Goal: Task Accomplishment & Management: Manage account settings

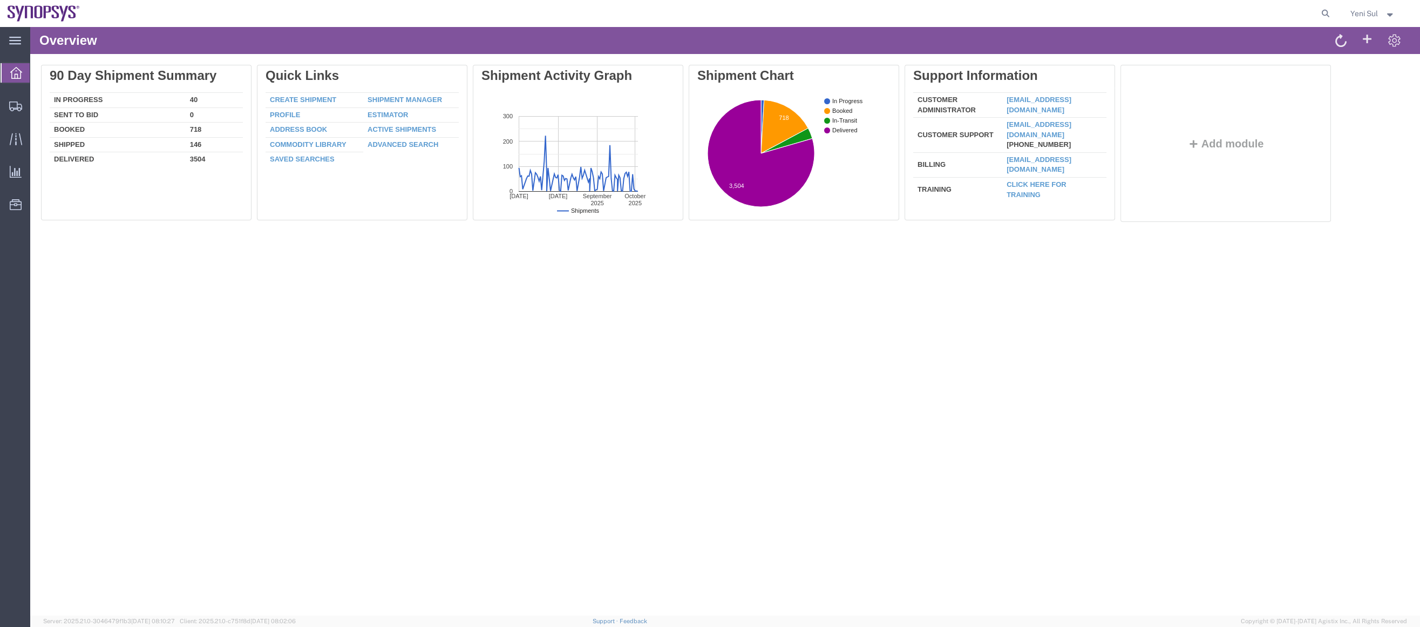
click at [485, 340] on div "Overview Delete 90 Day Shipment Summary In Progress 40 Sent To Bid 0 Booked 718…" at bounding box center [725, 321] width 1390 height 588
click at [0, 0] on span "Shipment Manager" at bounding box center [0, 0] width 0 height 0
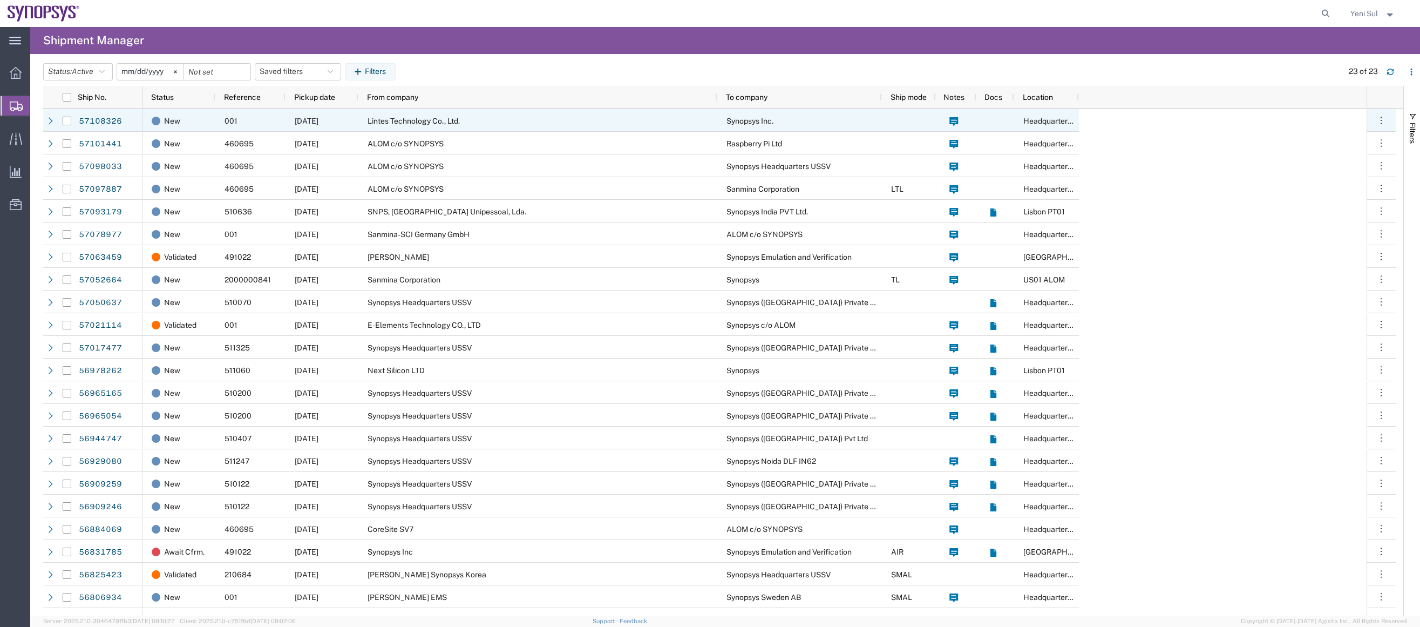
click at [411, 120] on span "Lintes Technology Co., Ltd." at bounding box center [414, 121] width 92 height 9
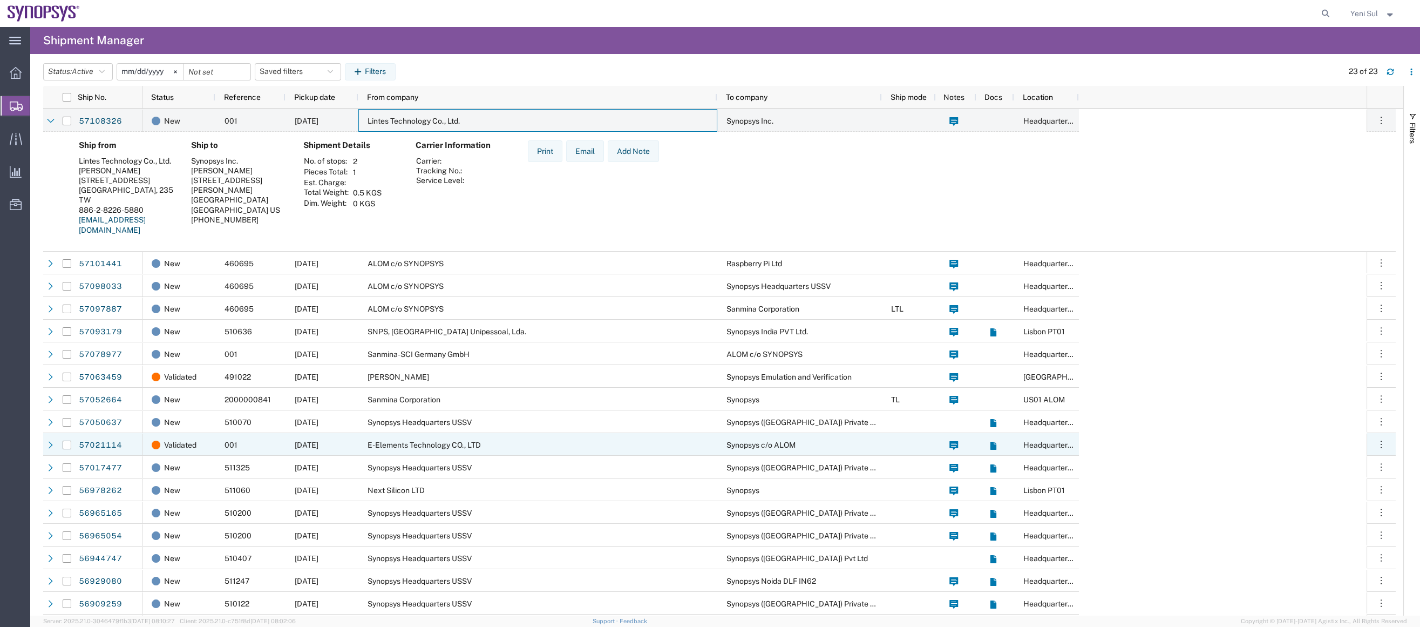
click at [469, 443] on span "E-Elements Technology CO., LTD" at bounding box center [424, 444] width 113 height 9
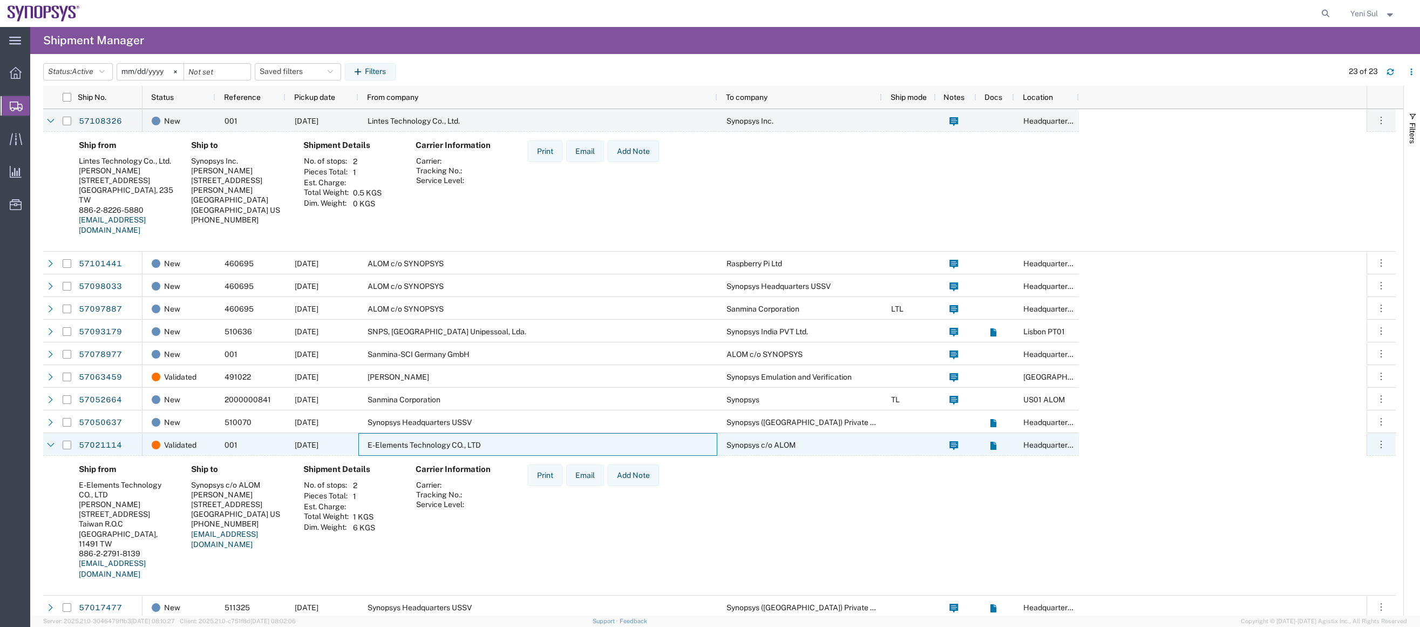
click at [446, 444] on span "E-Elements Technology CO., LTD" at bounding box center [424, 444] width 113 height 9
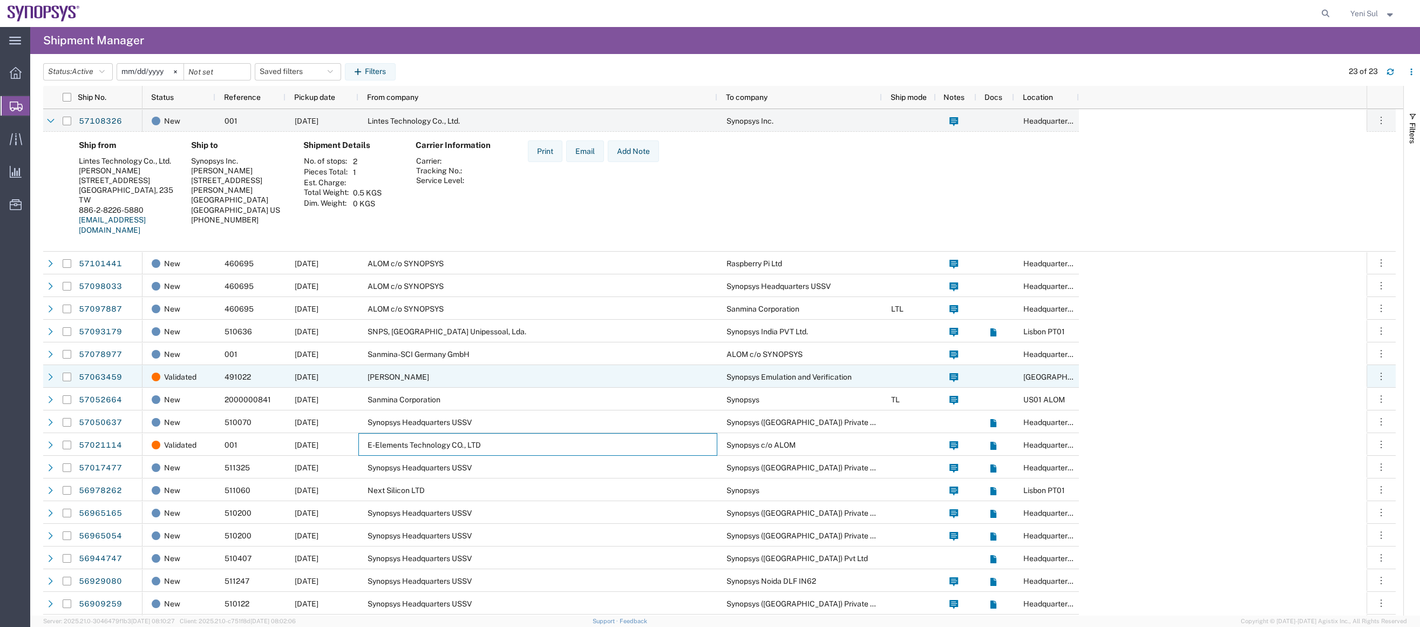
click at [499, 373] on div "[PERSON_NAME]" at bounding box center [537, 376] width 359 height 23
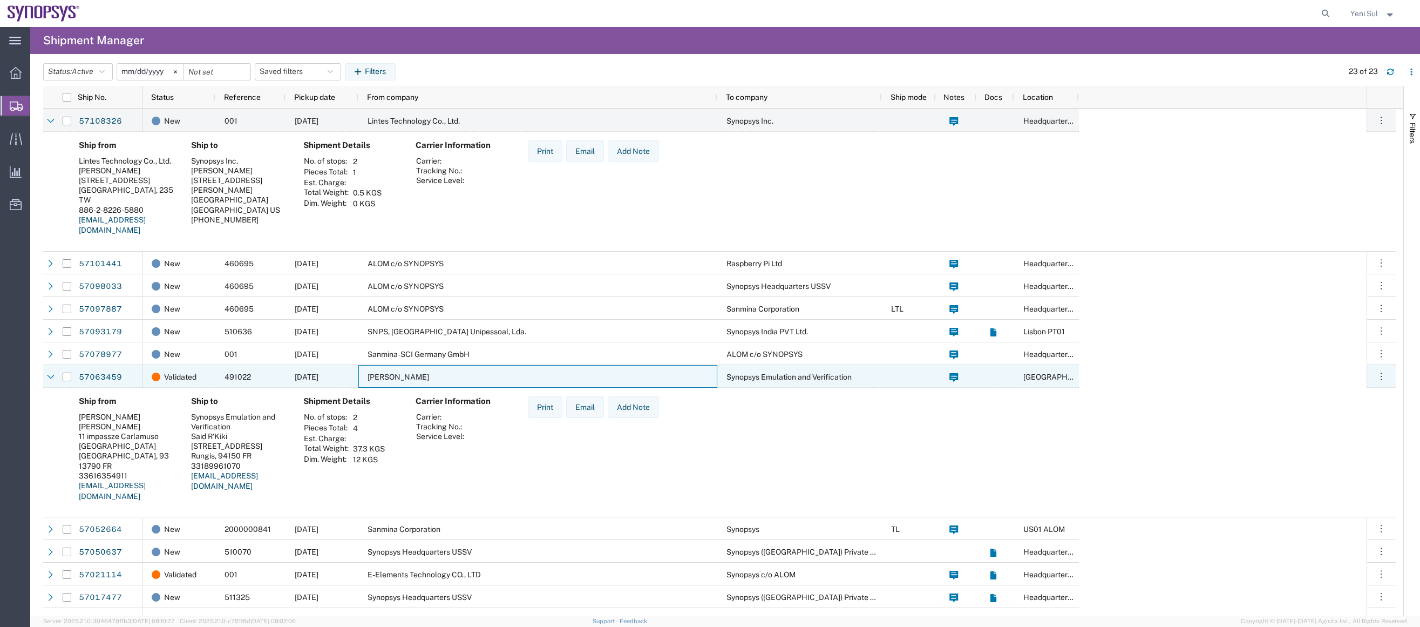
click at [433, 371] on div "[PERSON_NAME]" at bounding box center [537, 376] width 359 height 23
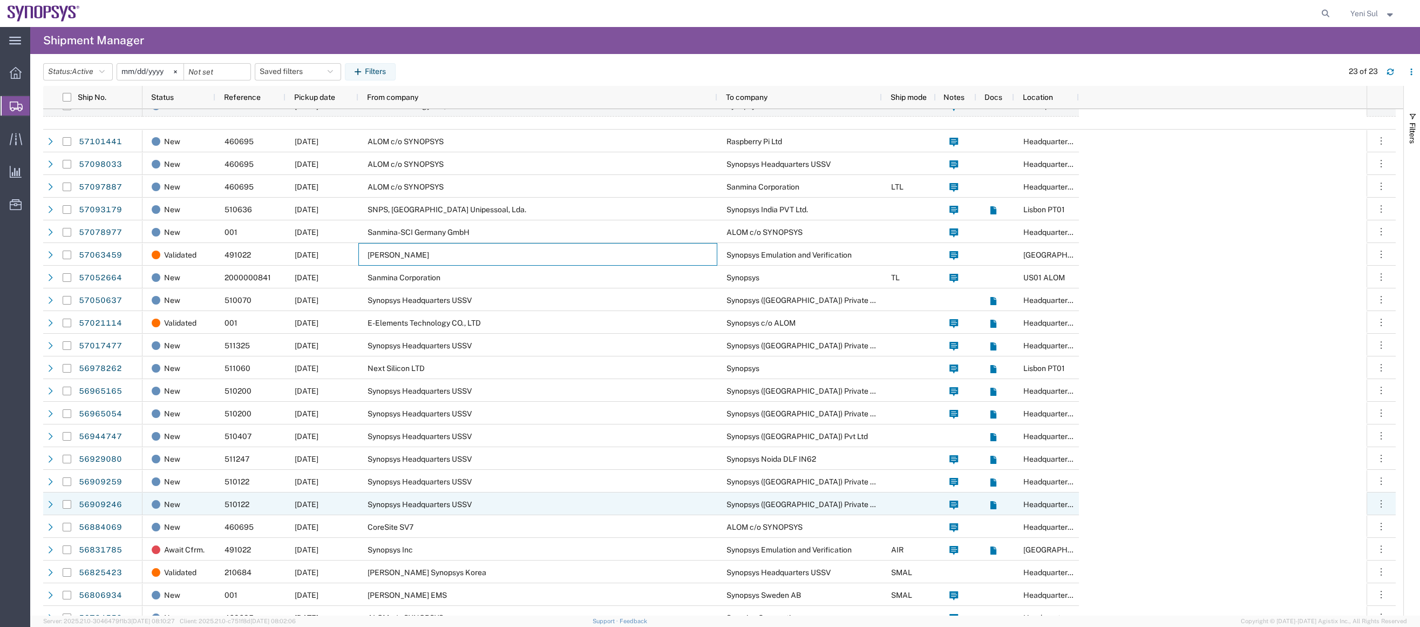
scroll to position [135, 0]
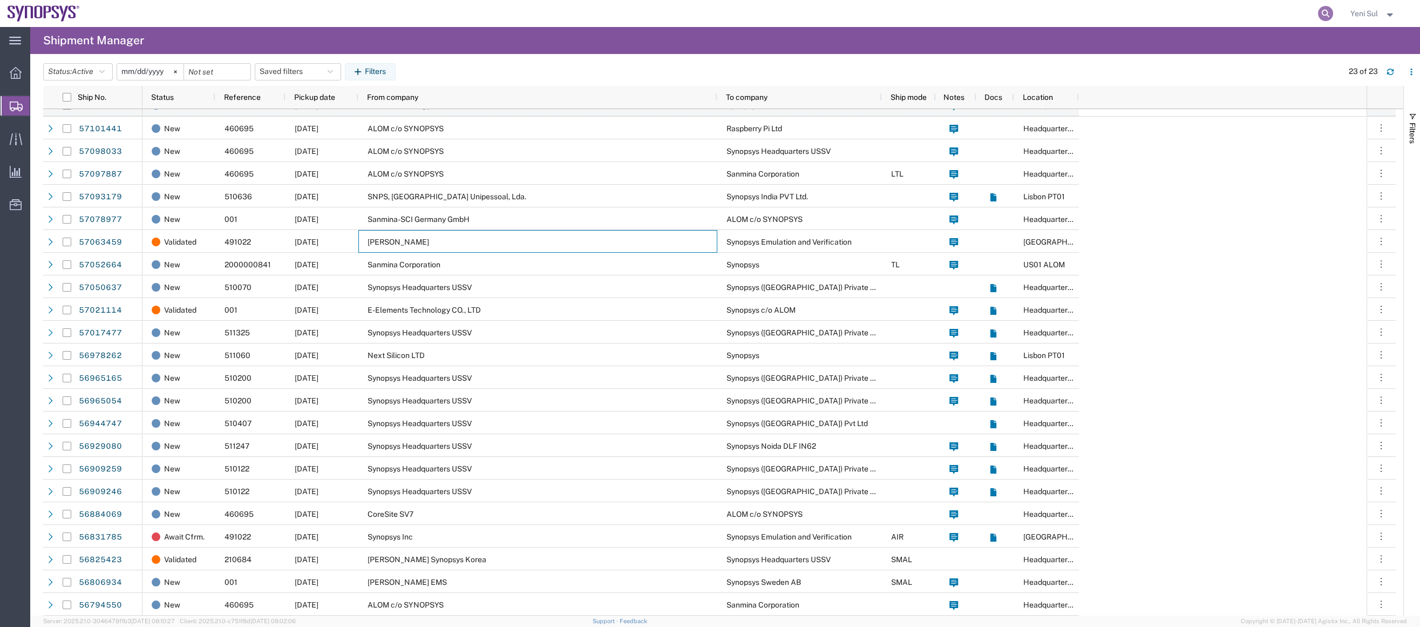
click at [1322, 8] on icon at bounding box center [1325, 13] width 15 height 15
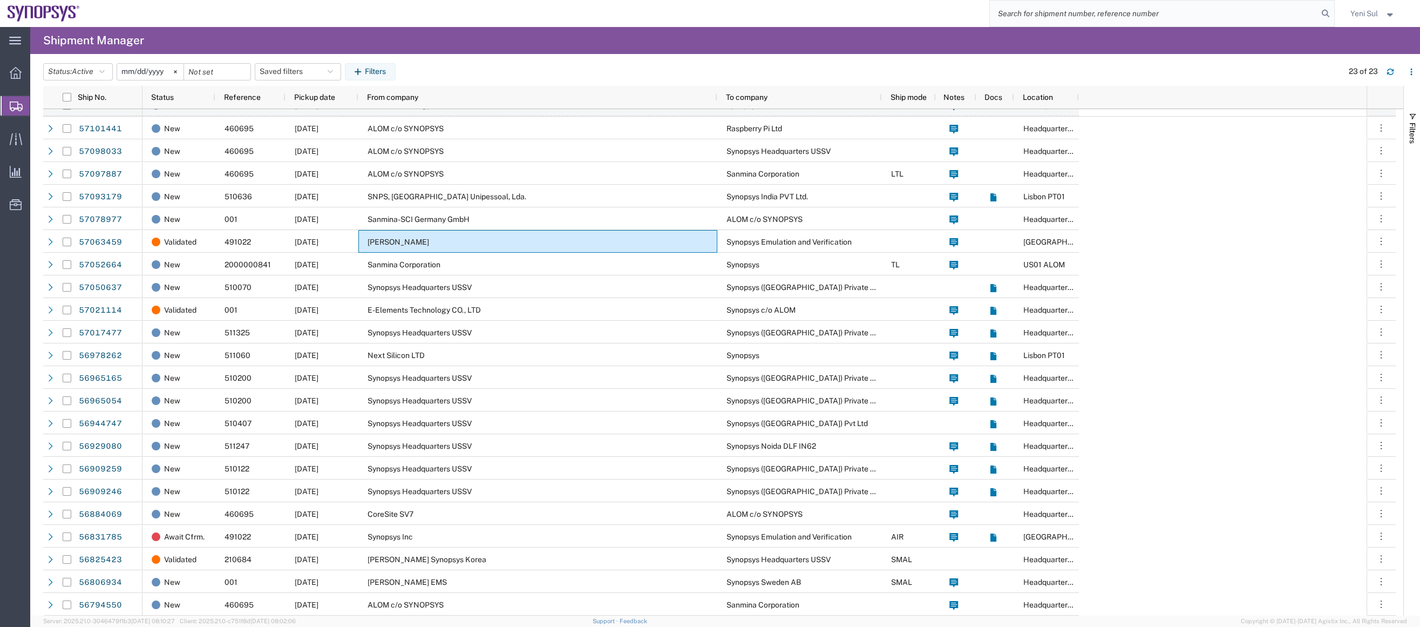
click at [1291, 13] on input "search" at bounding box center [1154, 14] width 328 height 26
paste input "56649446"
type input "56649446"
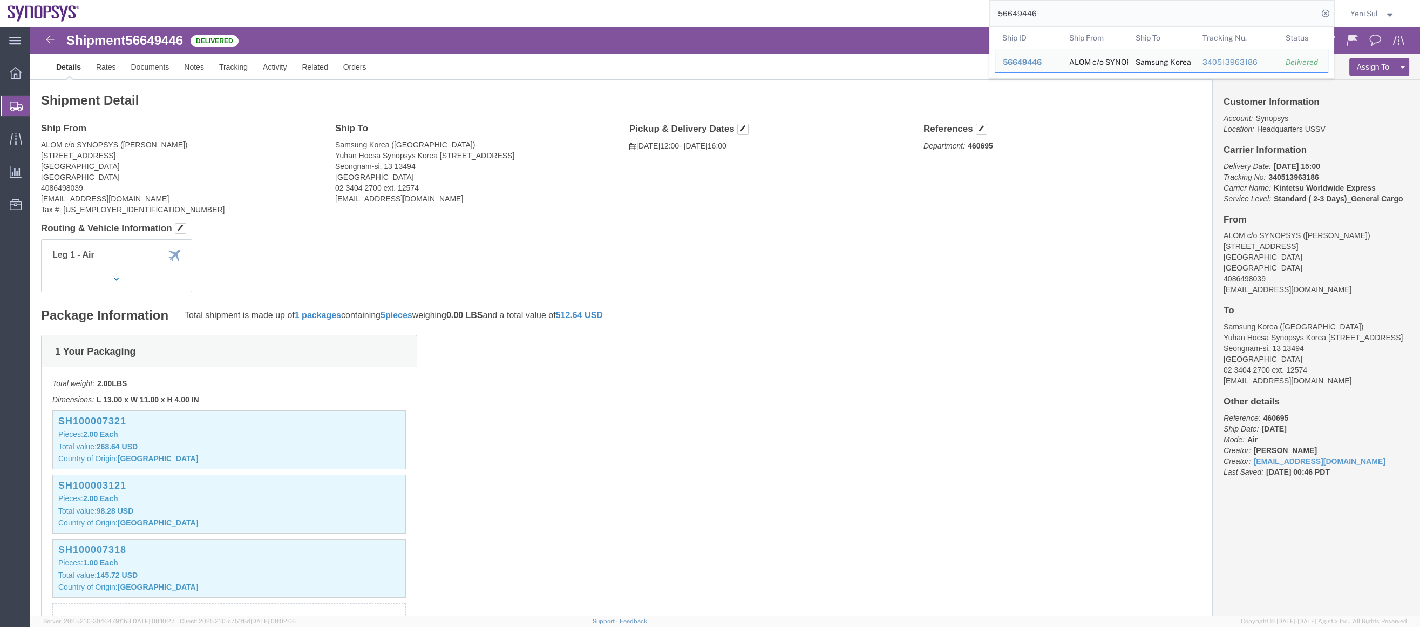
drag, startPoint x: 1054, startPoint y: 13, endPoint x: 992, endPoint y: 13, distance: 61.5
click at [992, 13] on input "56649446" at bounding box center [1154, 14] width 328 height 26
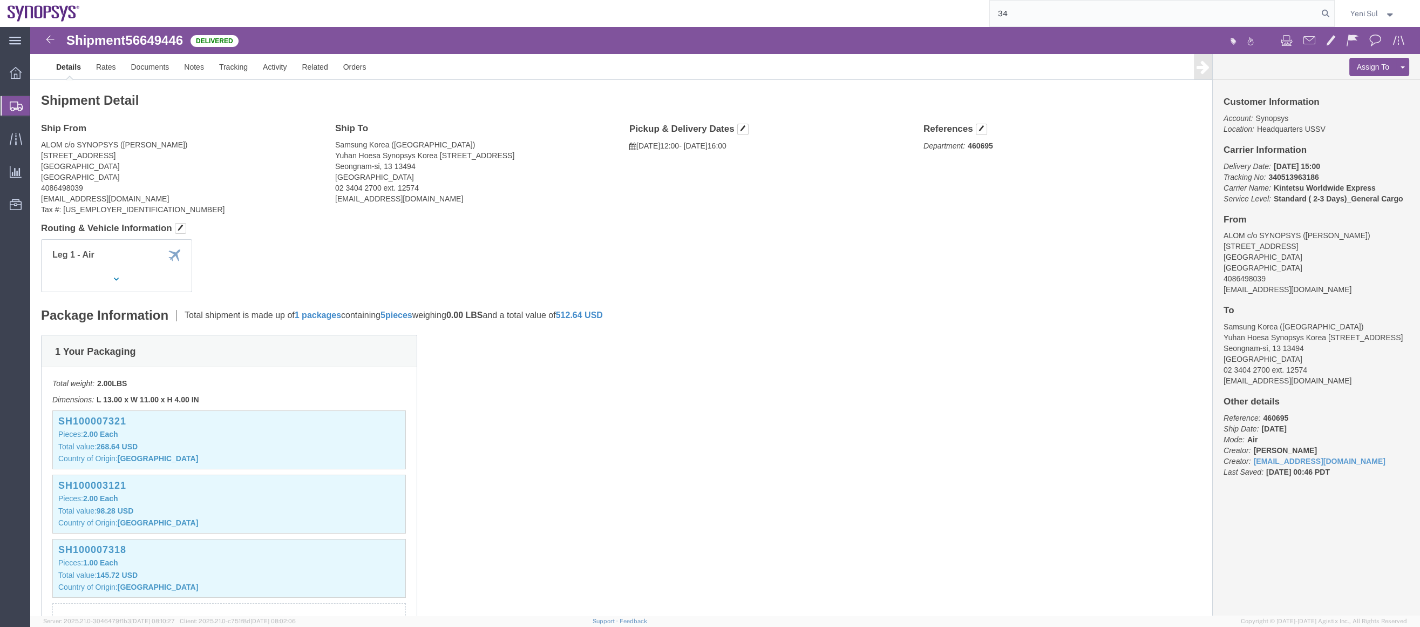
type input "3"
type input "340513963186"
click div "1 Your Packaging Total weight: 2.00 LBS Dimensions: L 13.00 x W 11.00 x H 4.00 …"
click at [1057, 24] on input "340513963186" at bounding box center [1154, 14] width 328 height 26
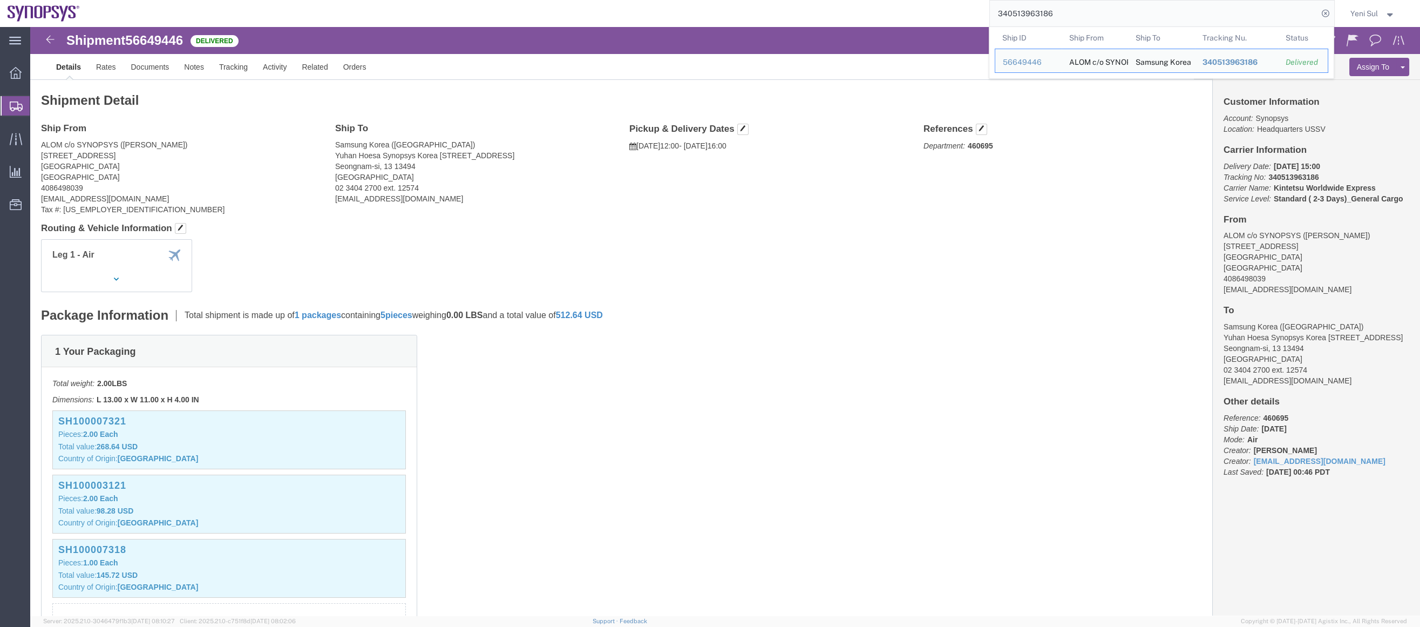
drag, startPoint x: 1065, startPoint y: 17, endPoint x: 855, endPoint y: -2, distance: 210.8
click at [855, 0] on html "main_menu Created with Sketch. Collapse Menu Overview Shipments Shipment Manage…" at bounding box center [710, 313] width 1420 height 627
click div "Shipment Detail Ship From ALOM c/o SYNOPSYS (Nirali Trivedi) 48105 Warm Springs…"
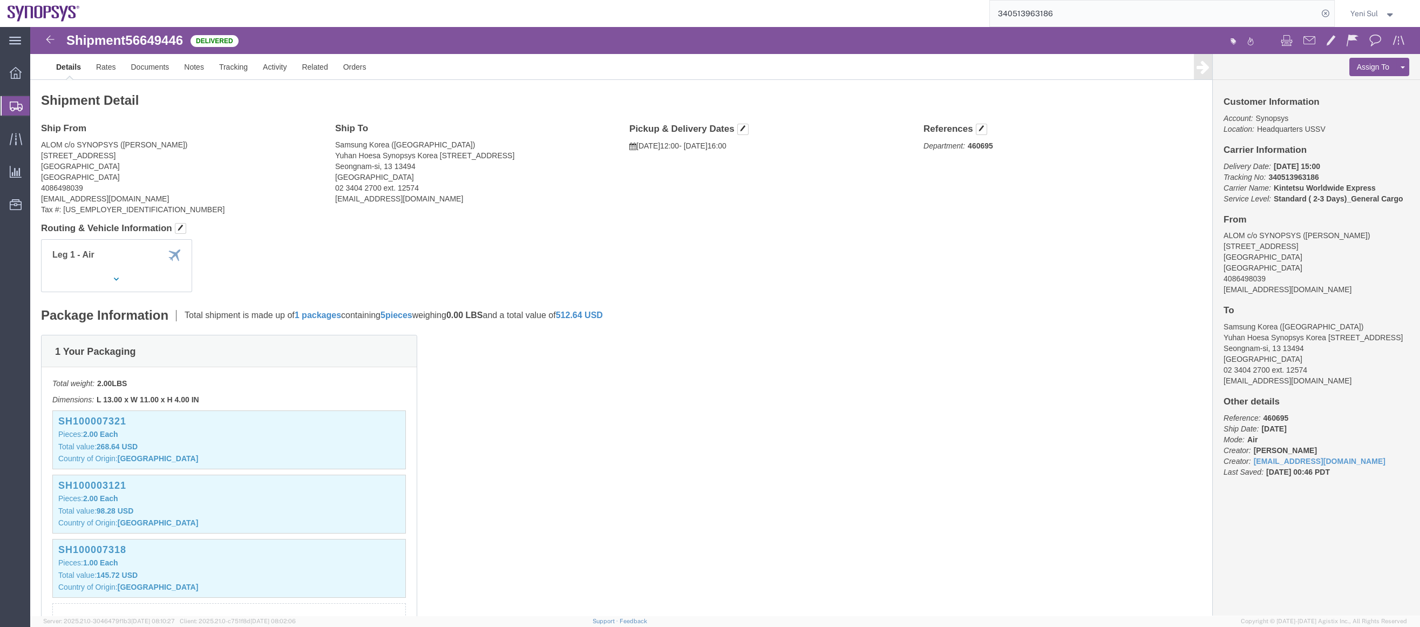
click at [1076, 17] on input "340513963186" at bounding box center [1154, 14] width 328 height 26
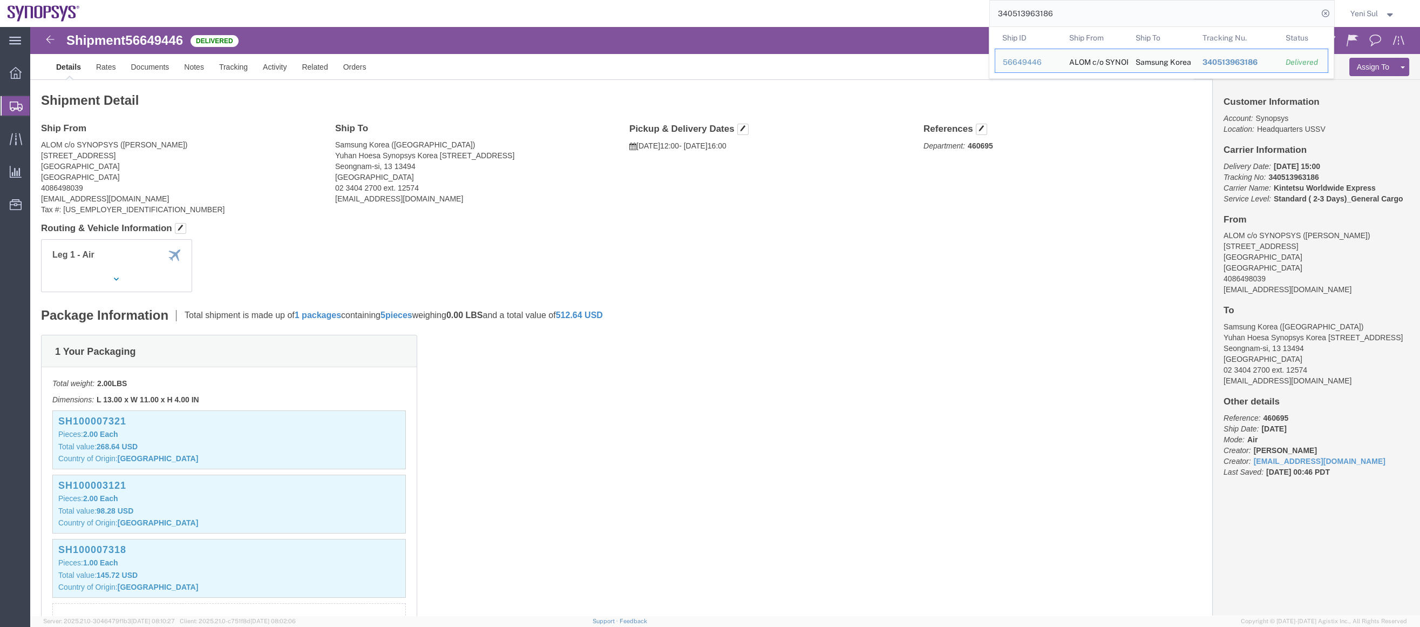
click at [880, 9] on div "340513963186 Ship ID Ship From Ship To Tracking Nu. Status Ship ID 56649446 Shi…" at bounding box center [711, 13] width 1248 height 27
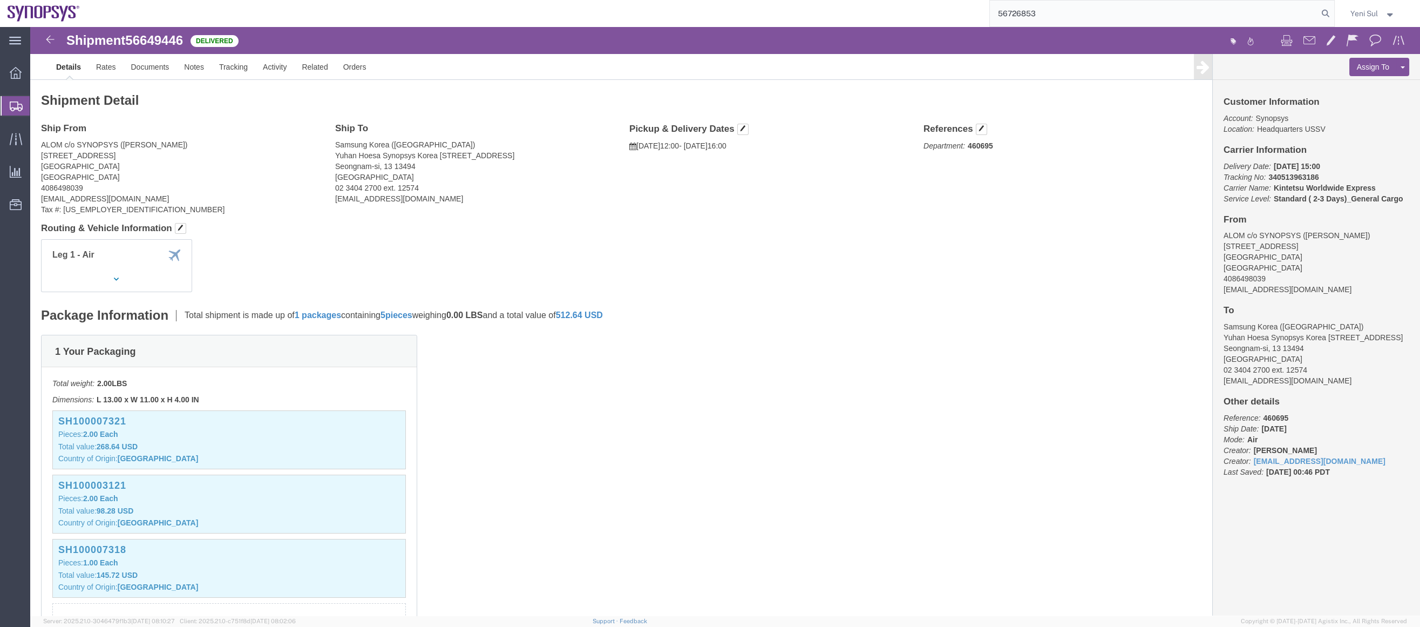
type input "56726853"
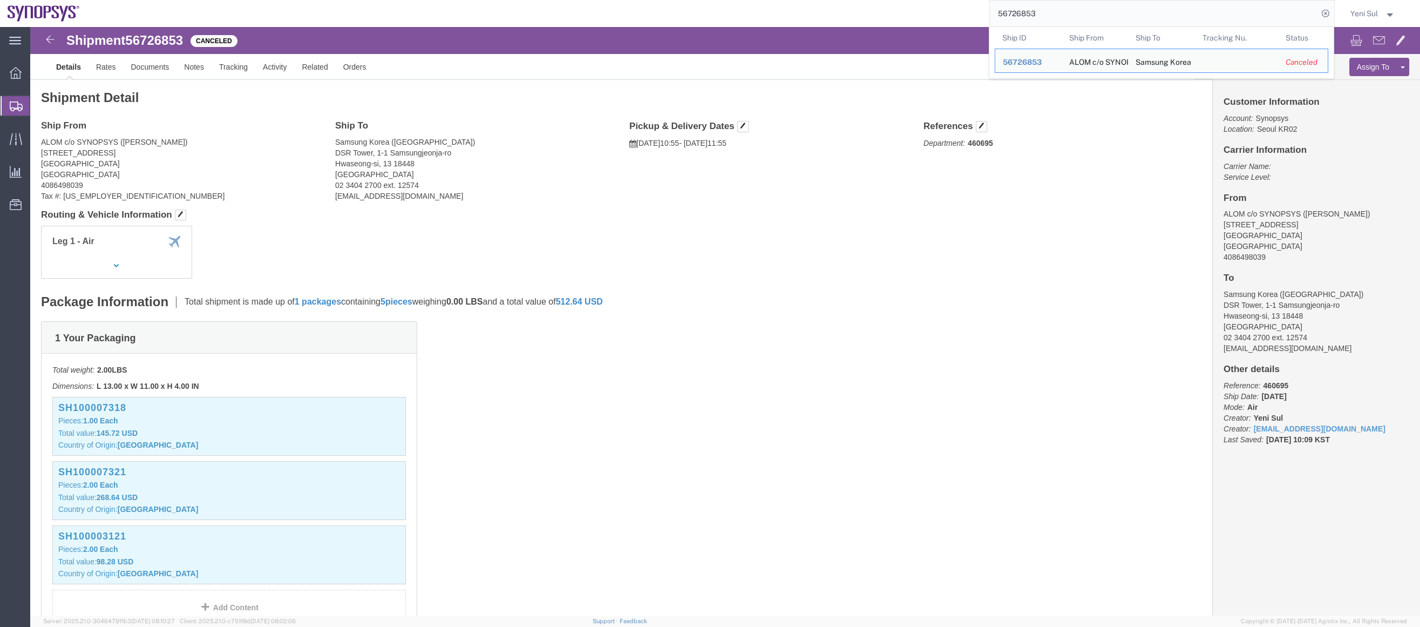
click div "Package Information Total shipment is made up of 1 packages containing 5 pieces…"
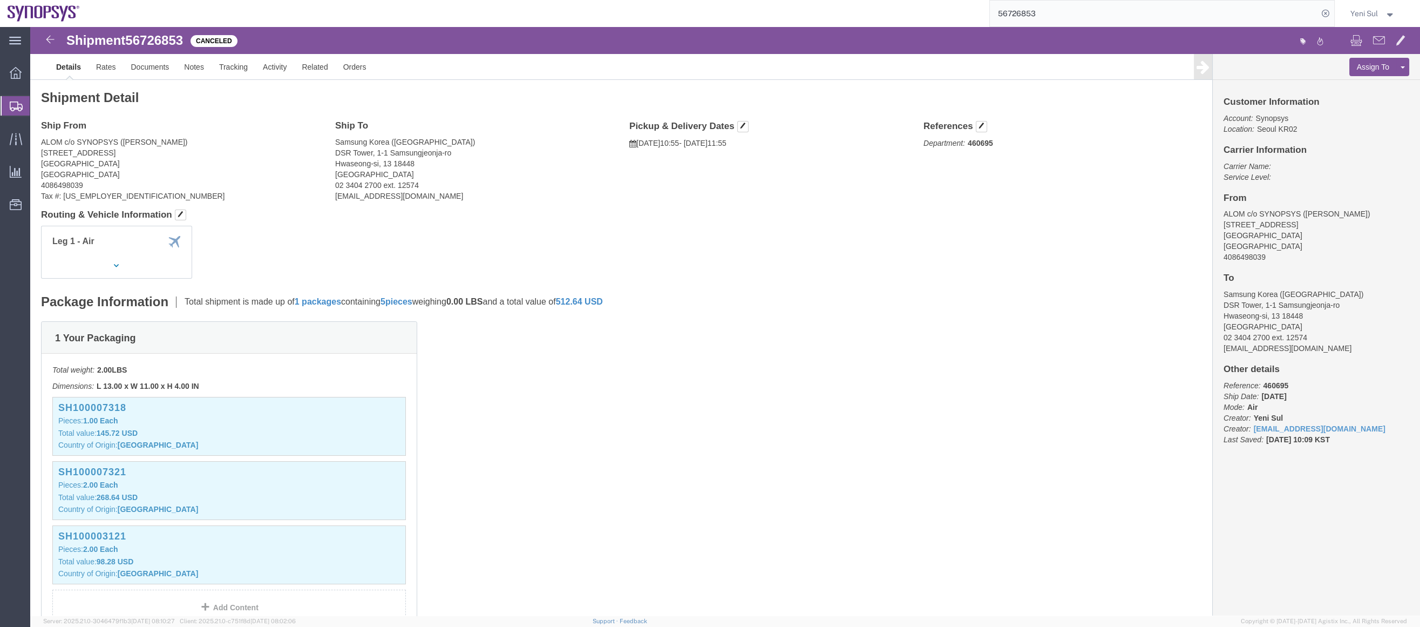
drag, startPoint x: 869, startPoint y: 371, endPoint x: 848, endPoint y: 363, distance: 22.6
click div "1 Your Packaging Total weight: 2.00 LBS Dimensions: L 13.00 x W 11.00 x H 4.00 …"
drag, startPoint x: 764, startPoint y: 416, endPoint x: 760, endPoint y: 410, distance: 7.7
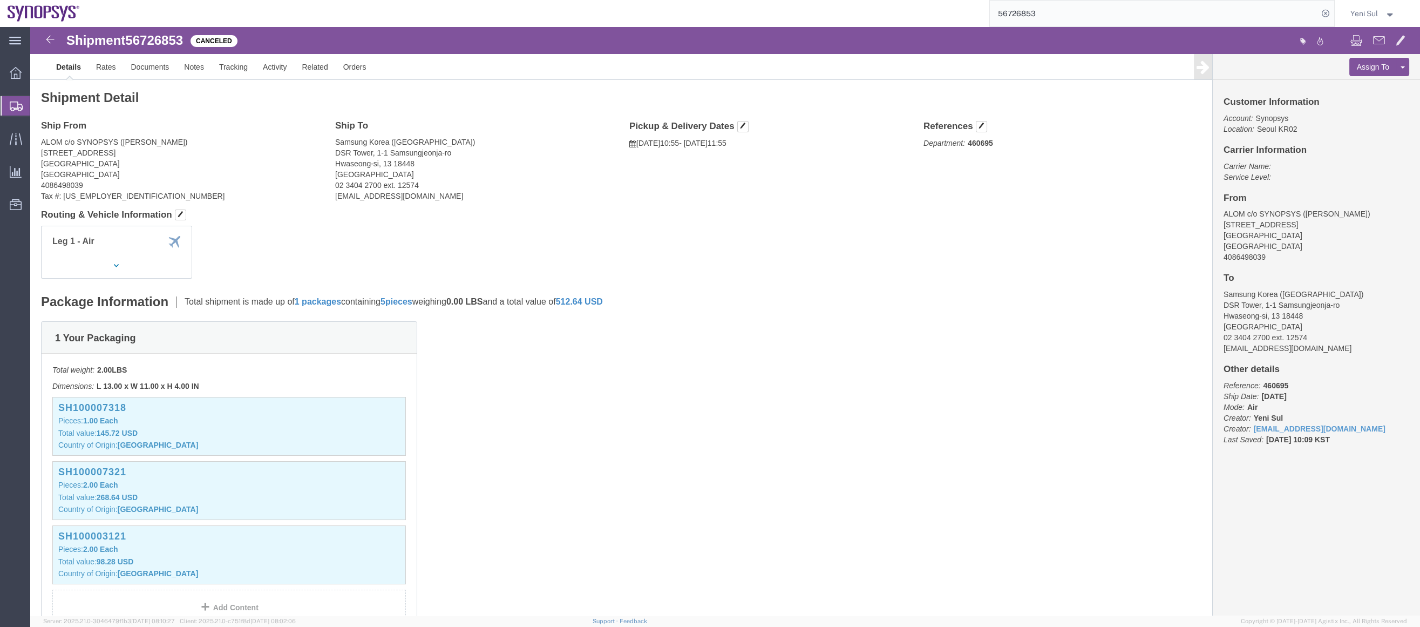
click div "1 Your Packaging Total weight: 2.00 LBS Dimensions: L 13.00 x W 11.00 x H 4.00 …"
click span "button"
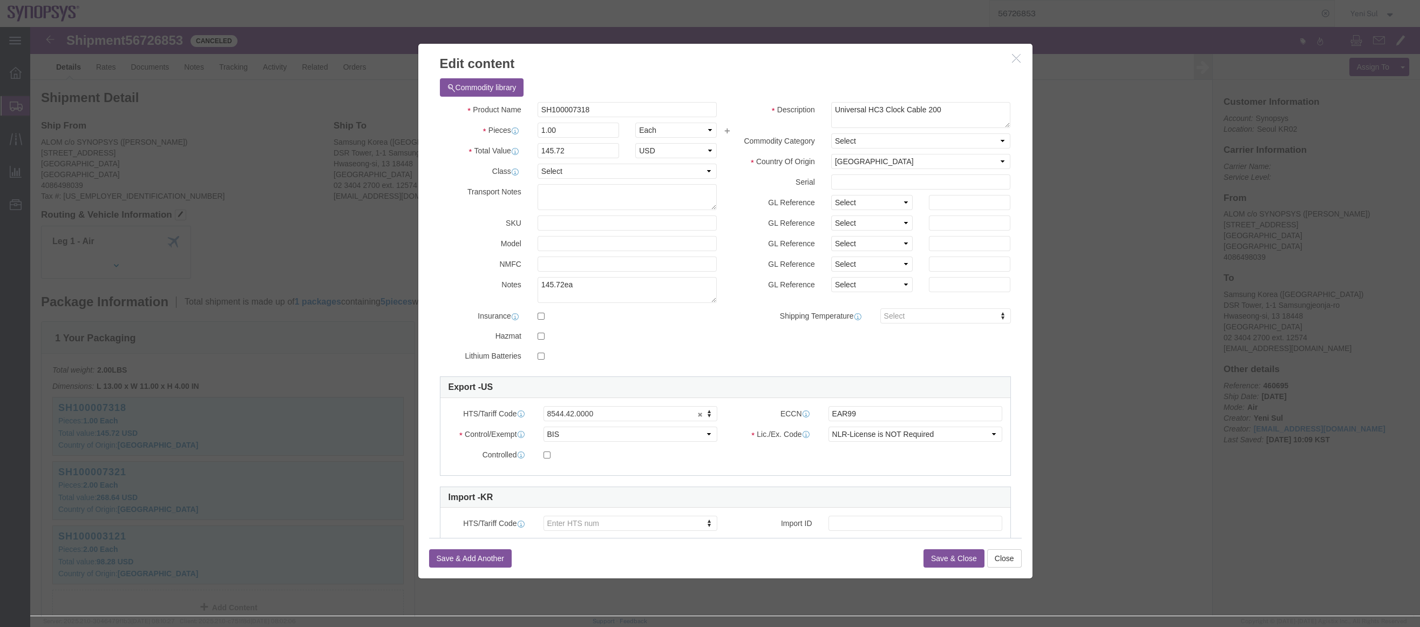
click icon "button"
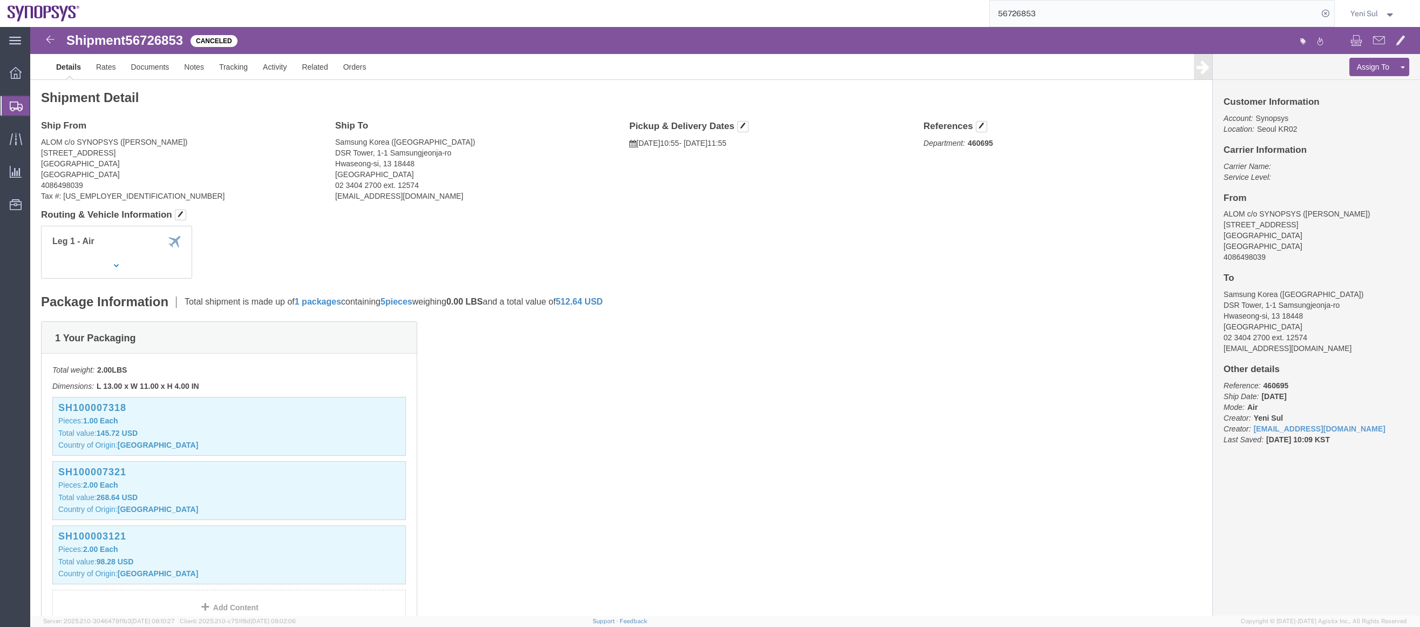
drag, startPoint x: 762, startPoint y: 312, endPoint x: 285, endPoint y: 345, distance: 477.8
click div "1 Your Packaging Total weight: 2.00 LBS Dimensions: L 13.00 x W 11.00 x H 4.00 …"
click span "button"
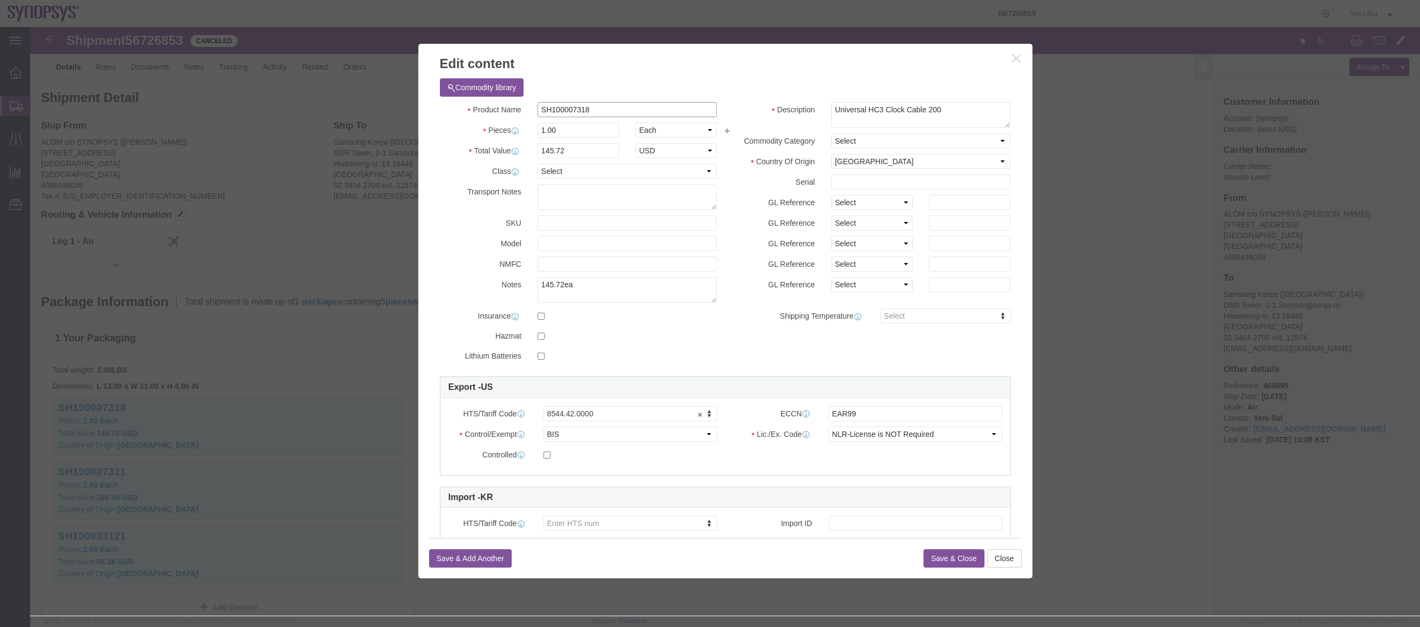
click input "SH100007318"
click div "Product Name SH100007318 Pieces 1.00 Select Bag Barrels 100Board Feet Bottle Bo…"
drag, startPoint x: 460, startPoint y: 118, endPoint x: 445, endPoint y: 121, distance: 16.0
click div "Total Value 145.72 Select ADP AED AFN ALL AMD AOA ARS ATS AUD AWG AZN BAM BBD B…"
type input "160.29"
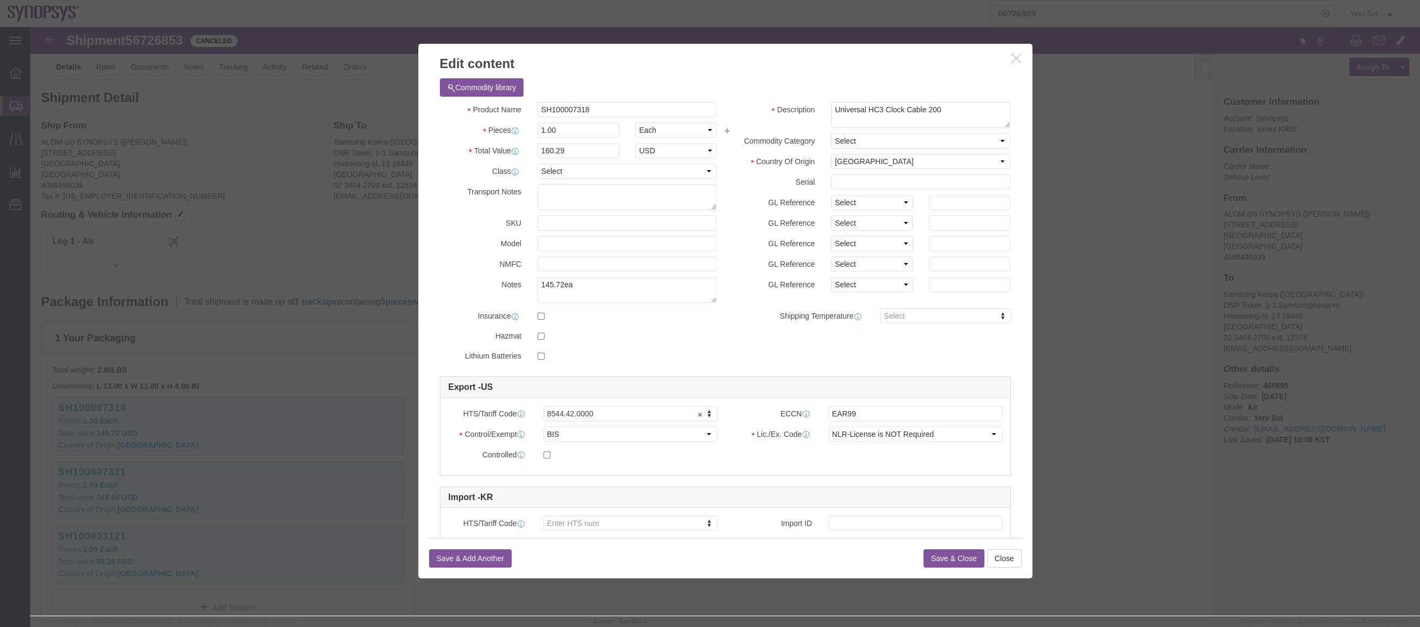
drag, startPoint x: 741, startPoint y: 341, endPoint x: 735, endPoint y: 337, distance: 7.3
click div "Commodity library Product Name SH100007318 Pieces 1.00 Select Bag Barrels 100Bo…"
click div "Product Name SH100007318 Pieces 1.00 Select Bag Barrels 100Board Feet Bottle Bo…"
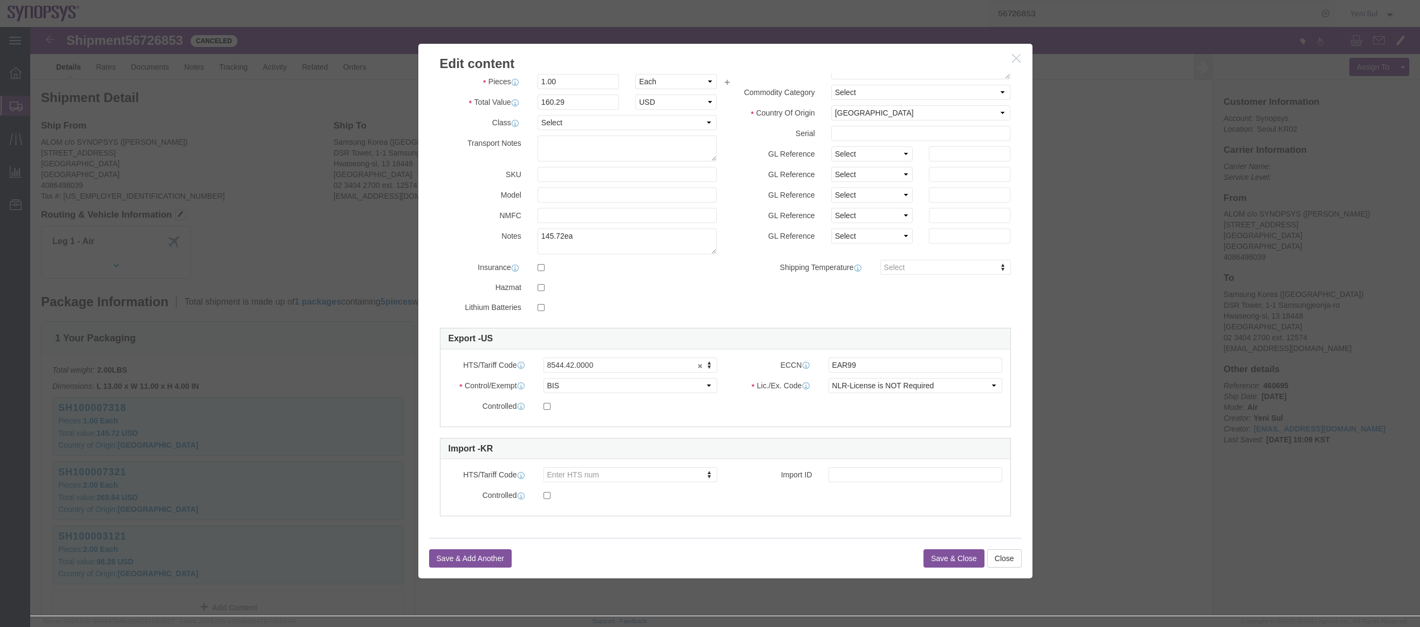
scroll to position [50, 0]
click button "Save & Close"
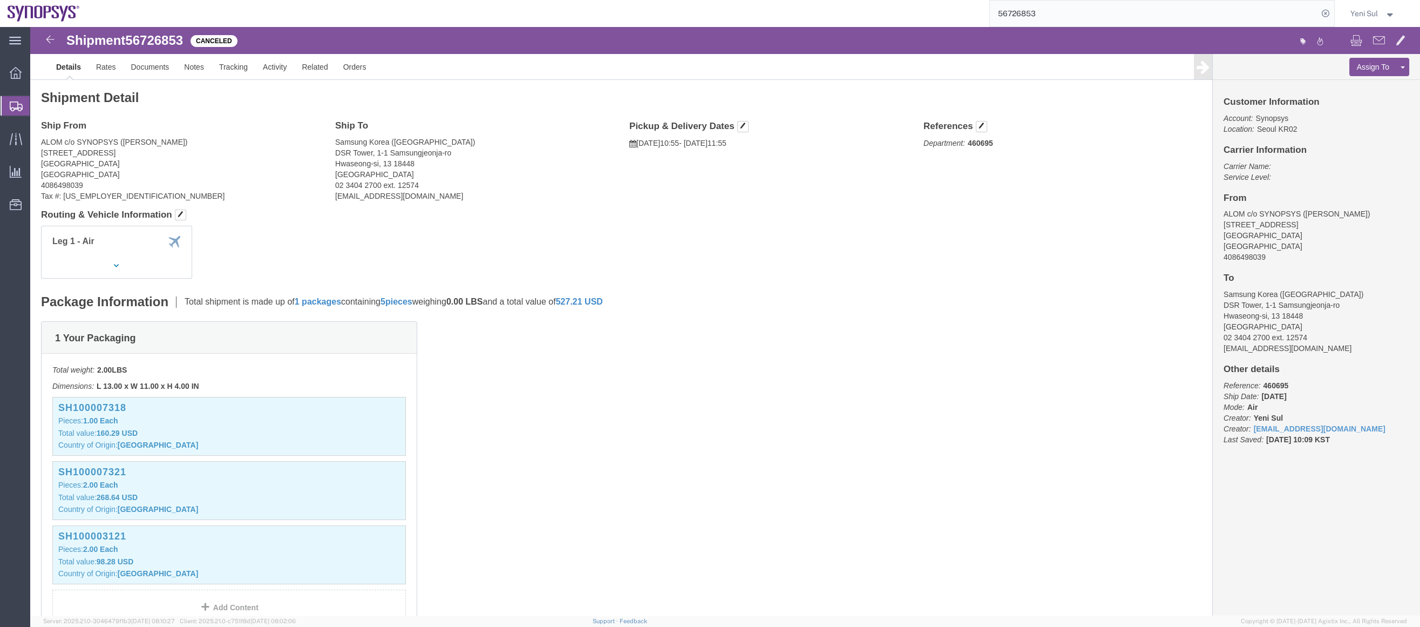
click div "1 Your Packaging Total weight: 2.00 LBS Dimensions: L 13.00 x W 11.00 x H 4.00 …"
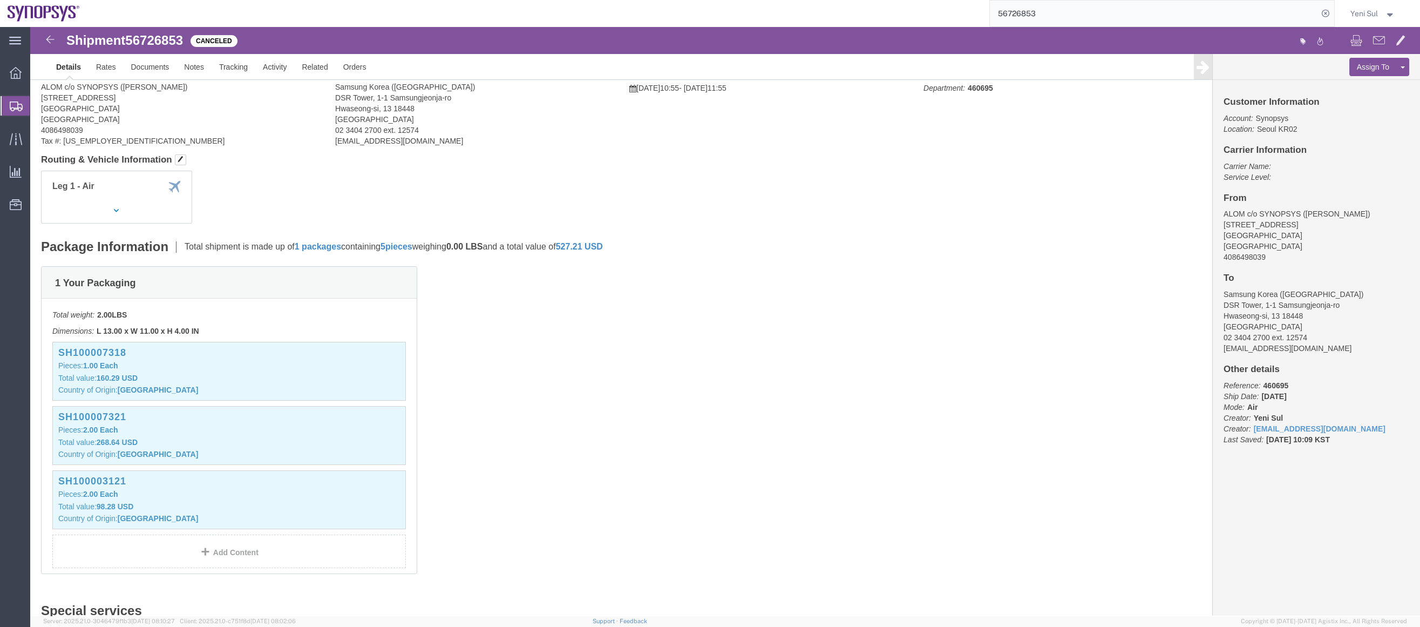
scroll to position [196, 0]
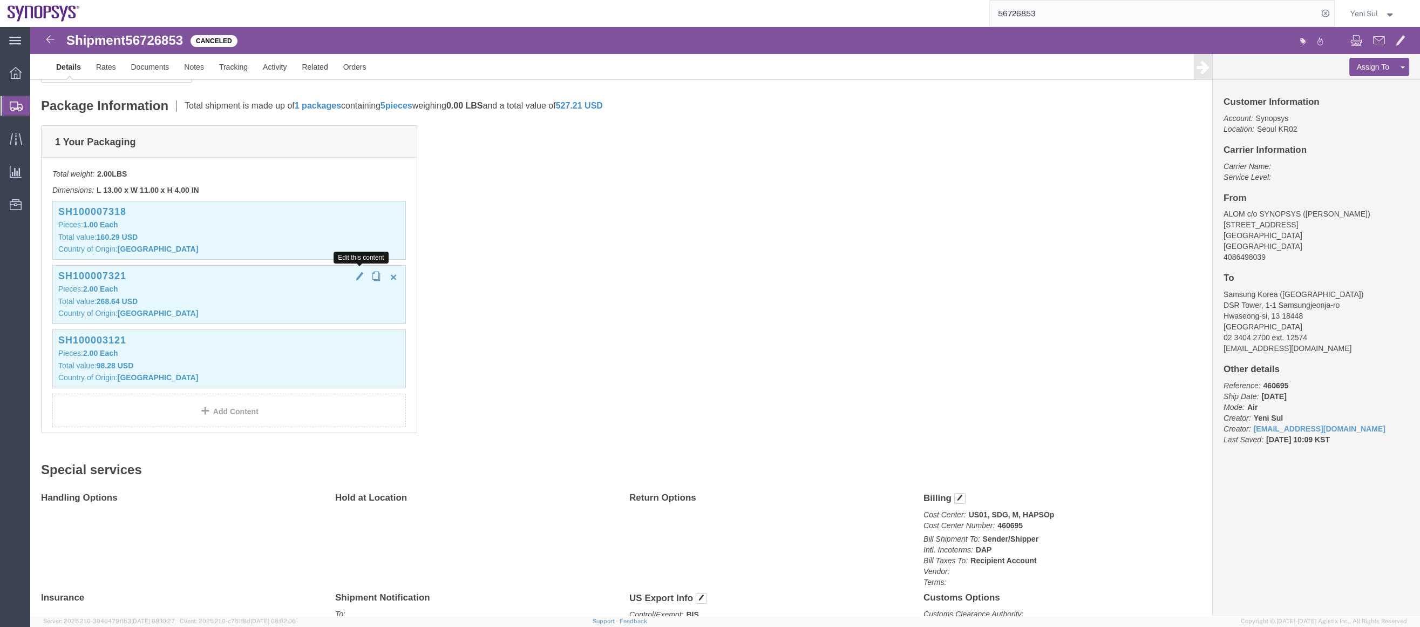
click span "button"
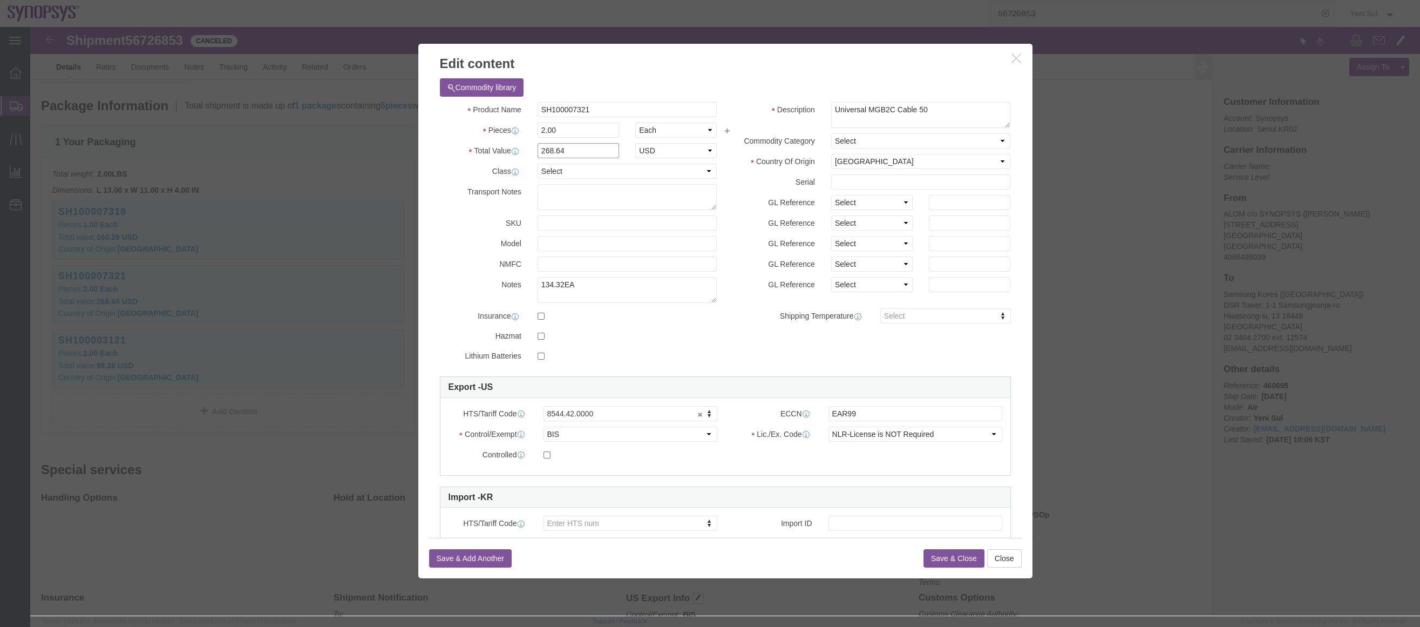
drag, startPoint x: 542, startPoint y: 123, endPoint x: 449, endPoint y: 121, distance: 92.9
click div "Total Value 268.64 Select ADP AED AFN ALL AMD AOA ARS ATS AUD AWG AZN BAM BBD B…"
type input "147.75"
drag, startPoint x: 473, startPoint y: 128, endPoint x: 446, endPoint y: 133, distance: 28.1
click div "Product Name SH100007321 Pieces 2.00 Select Bag Barrels 100Board Feet Bottle Bo…"
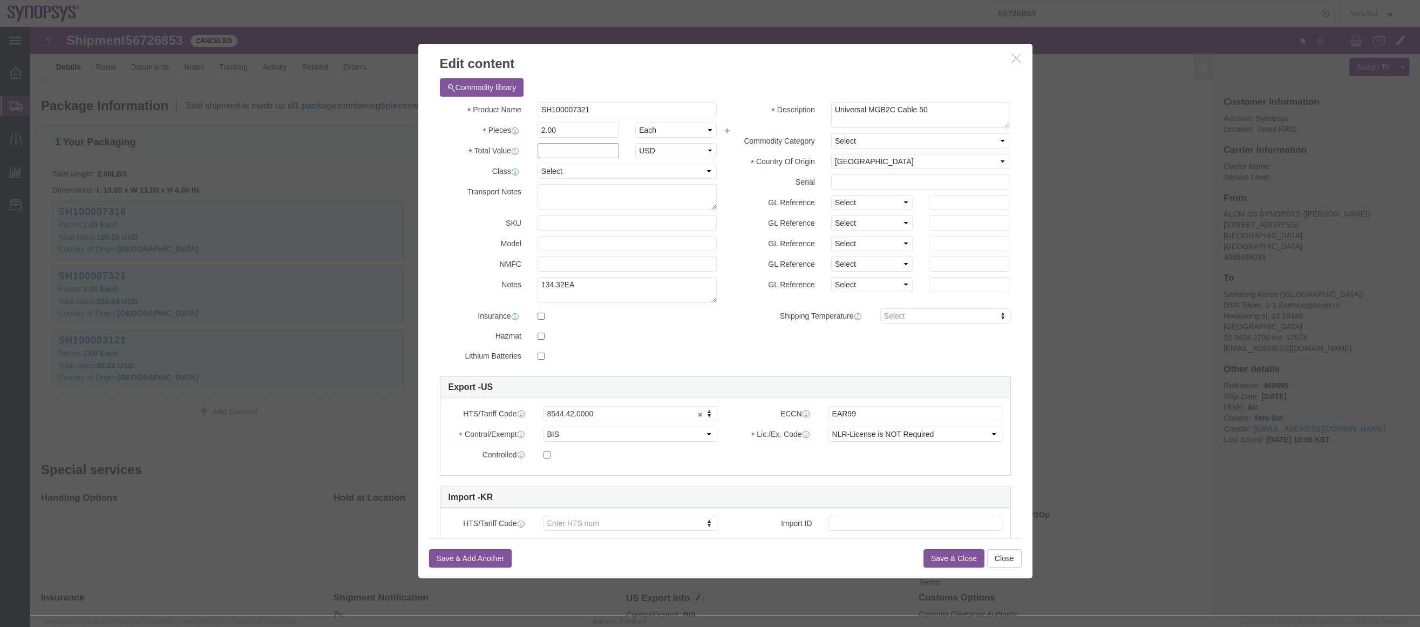
click input "text"
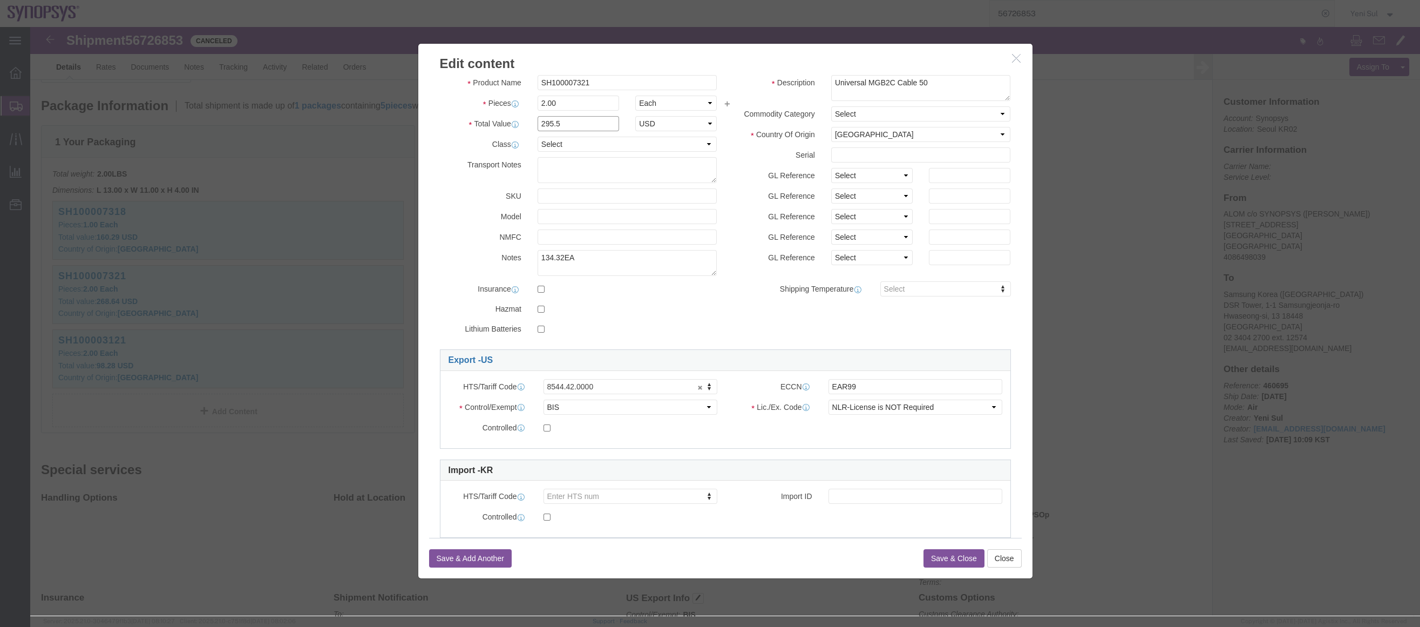
scroll to position [50, 0]
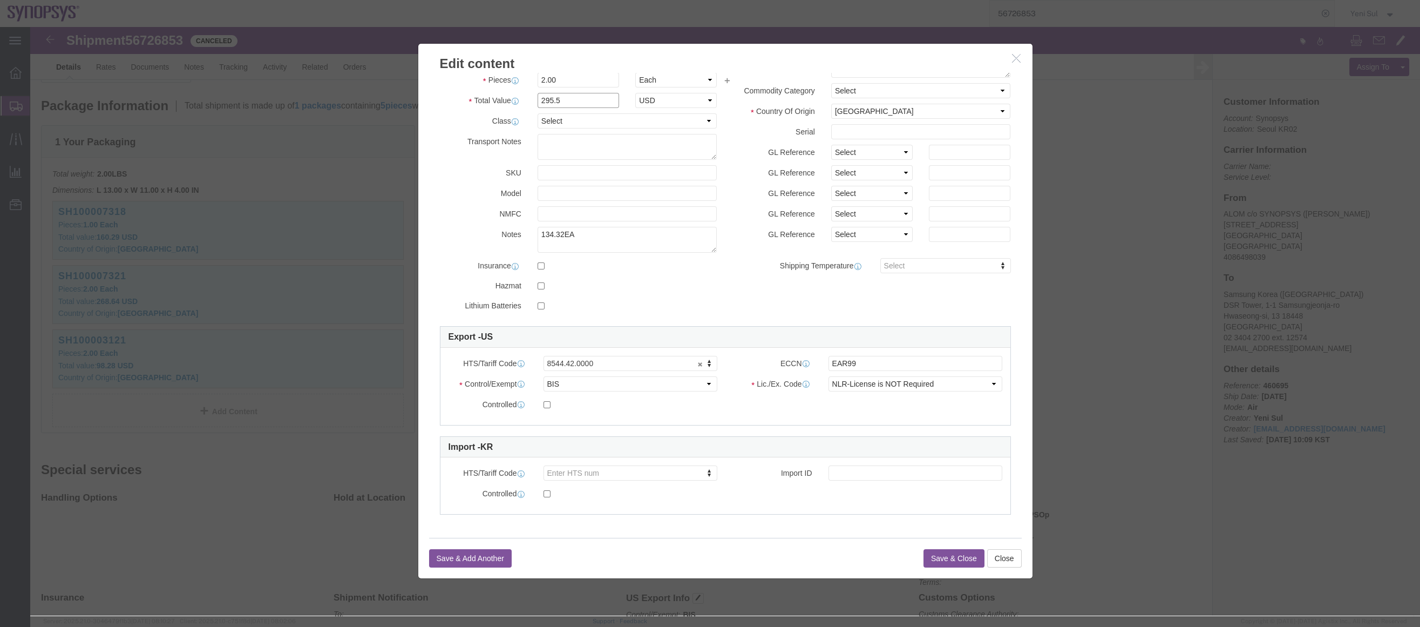
type input "295.5"
click div "Save & Add Another Save & Close Close"
click button "Save & Close"
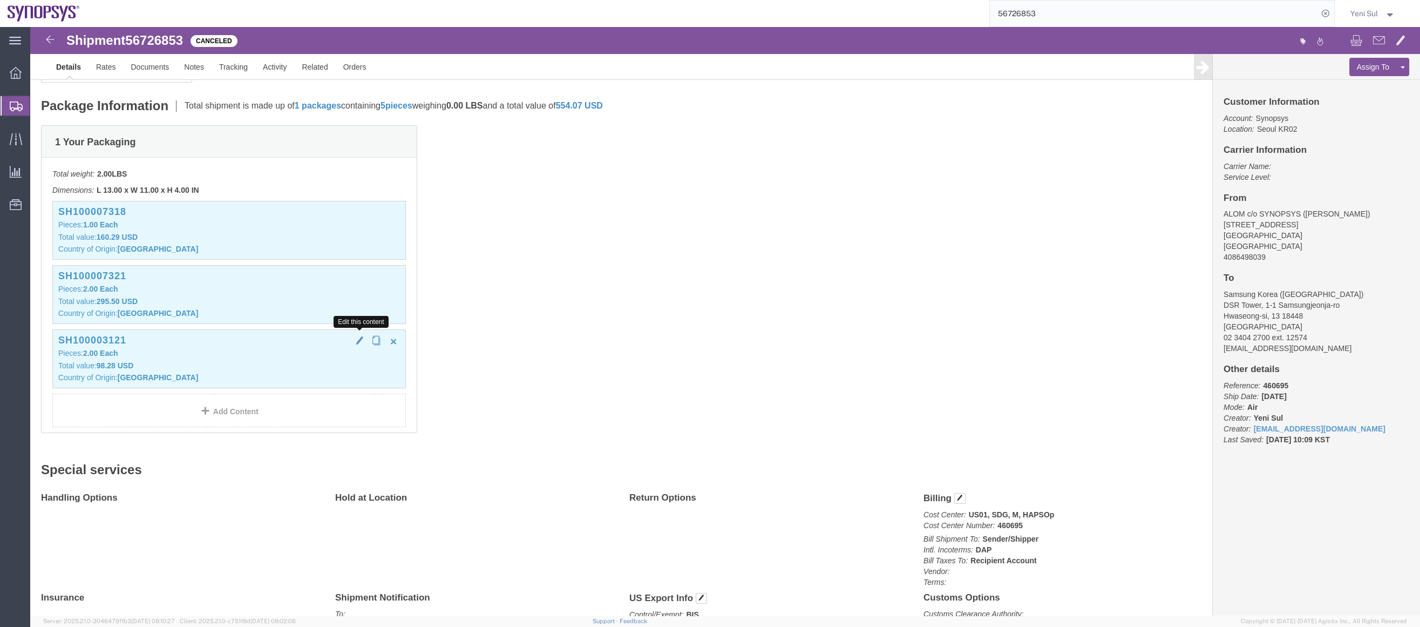
click span "button"
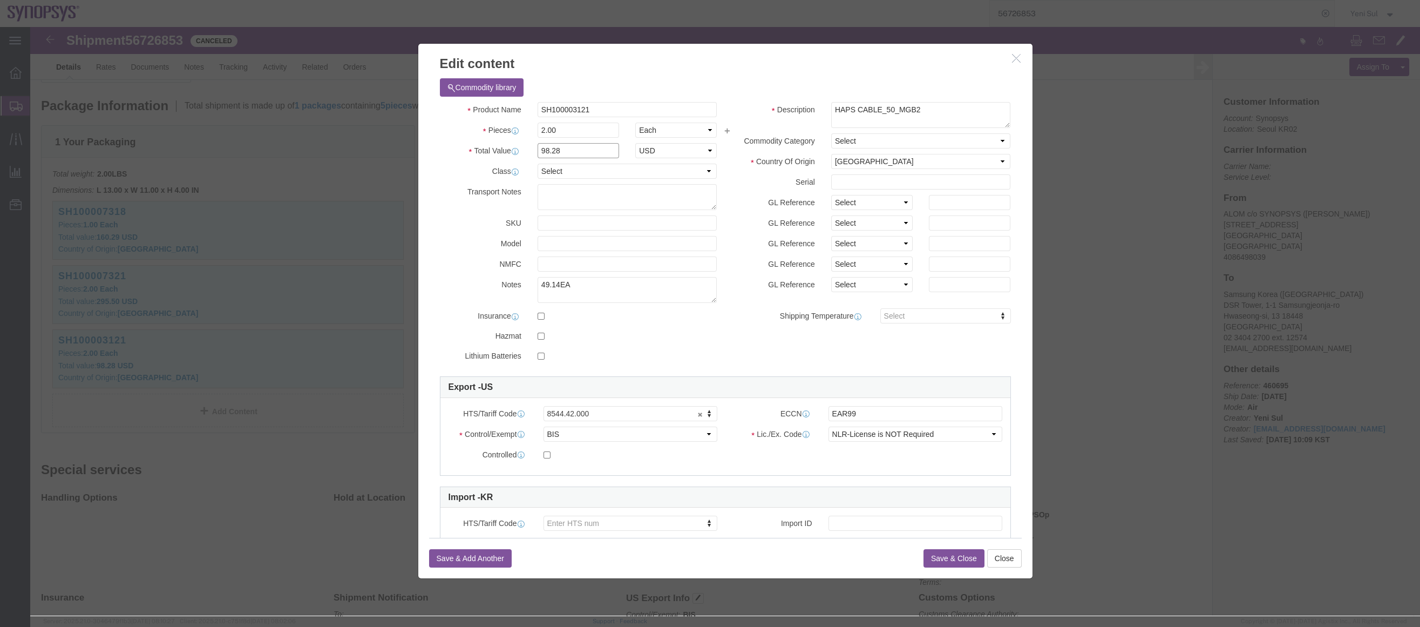
click input "98.28"
click div "Total Value 98.28 Select ADP AED AFN ALL AMD AOA ARS ATS AUD AWG AZN BAM BBD BD…"
type input "108.1"
click div "Product Name SH100003121 Pieces 2.00 Select Bag Barrels 100Board Feet Bottle Bo…"
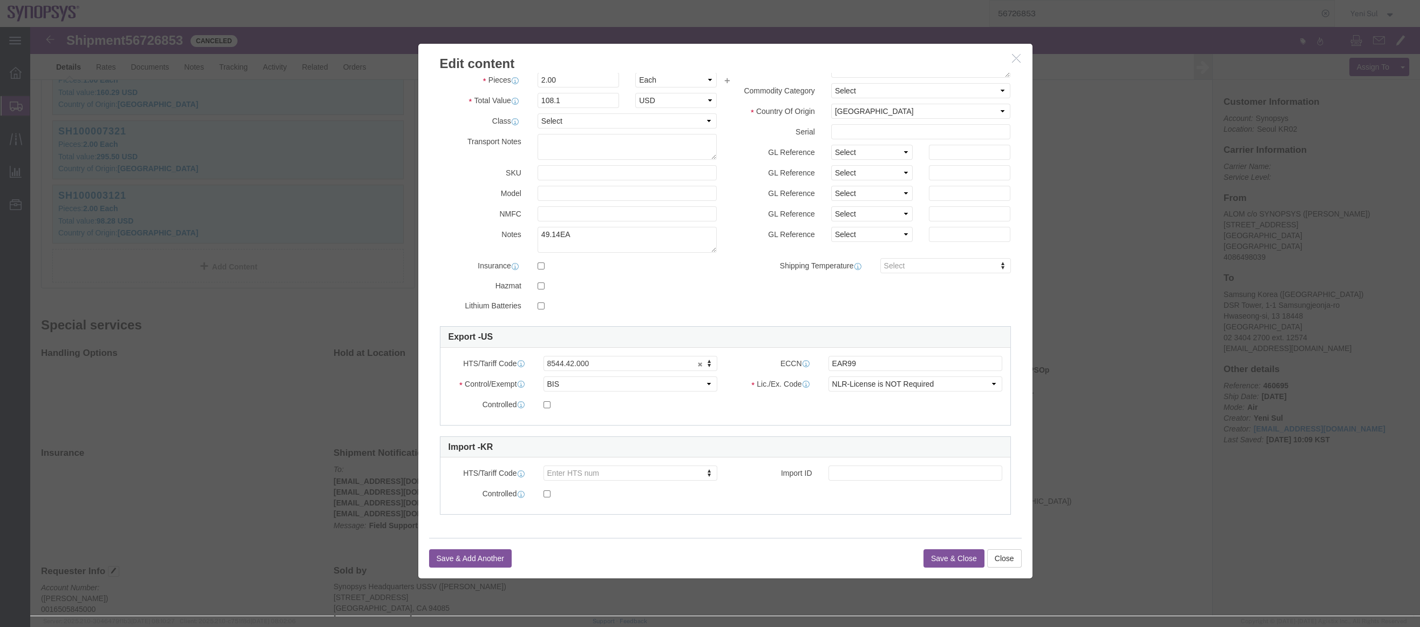
scroll to position [343, 0]
click button "Save & Close"
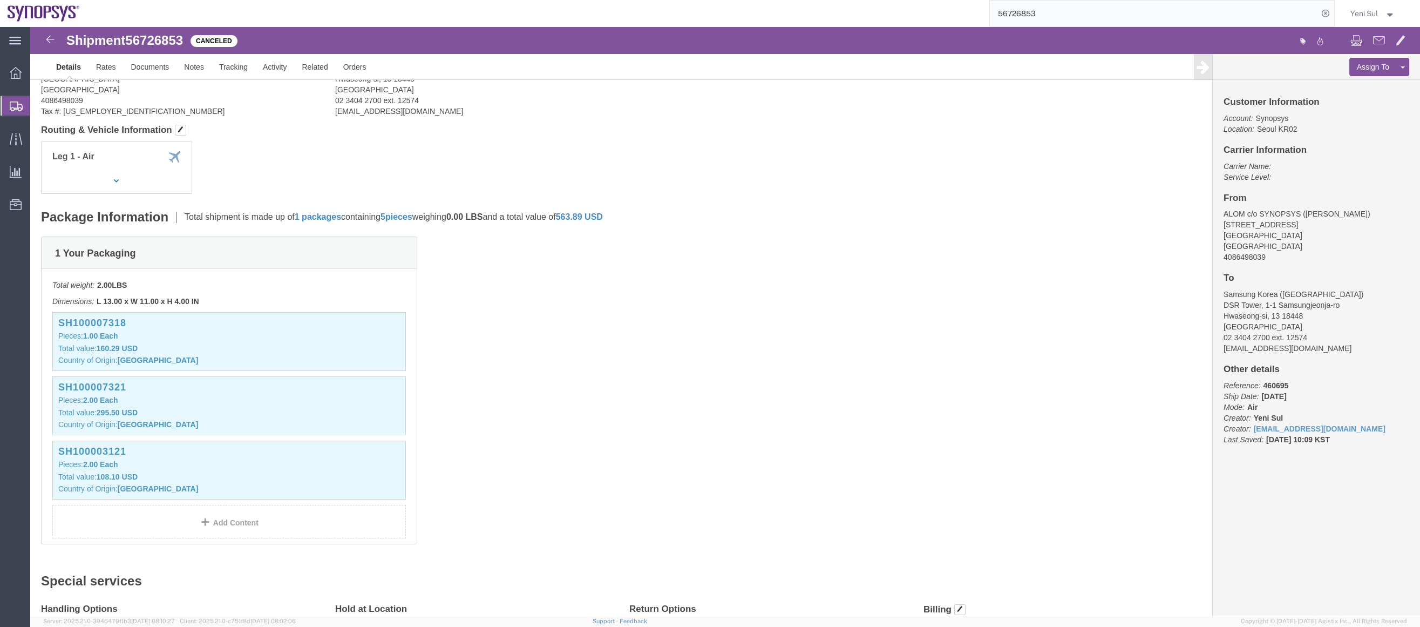
click div "1 Your Packaging Total weight: 2.00 LBS Dimensions: L 13.00 x W 11.00 x H 4.00 …"
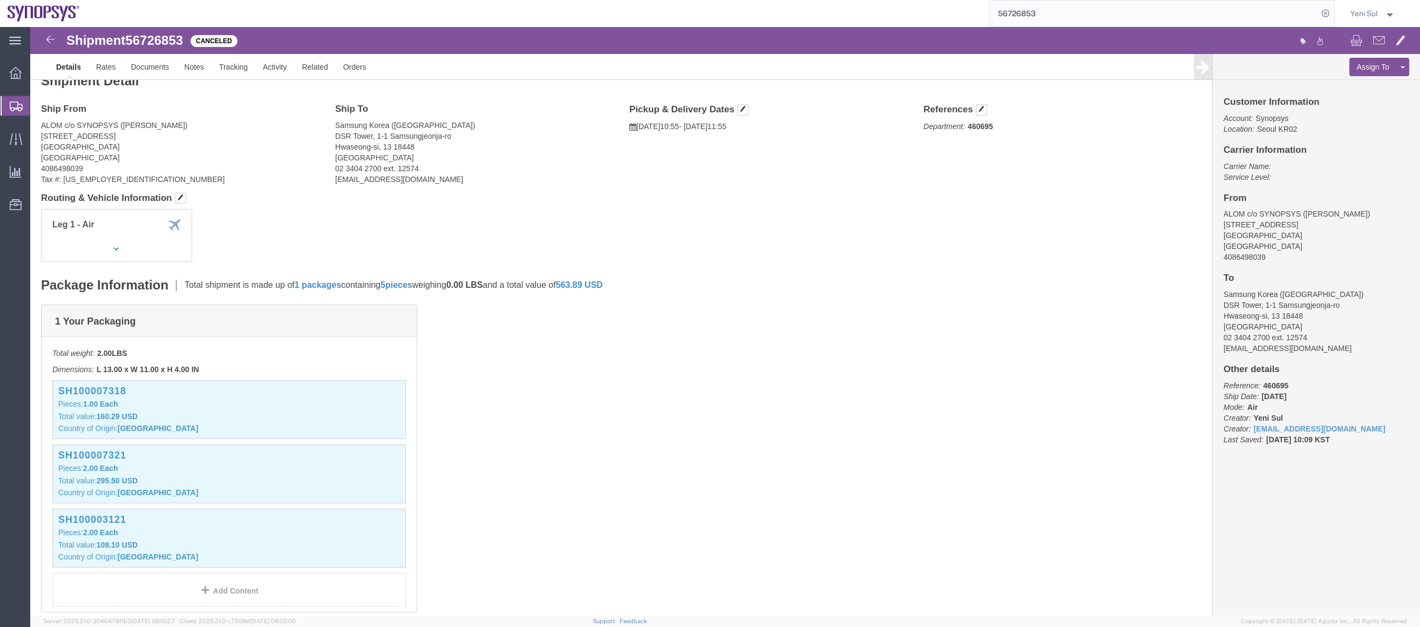
scroll to position [0, 0]
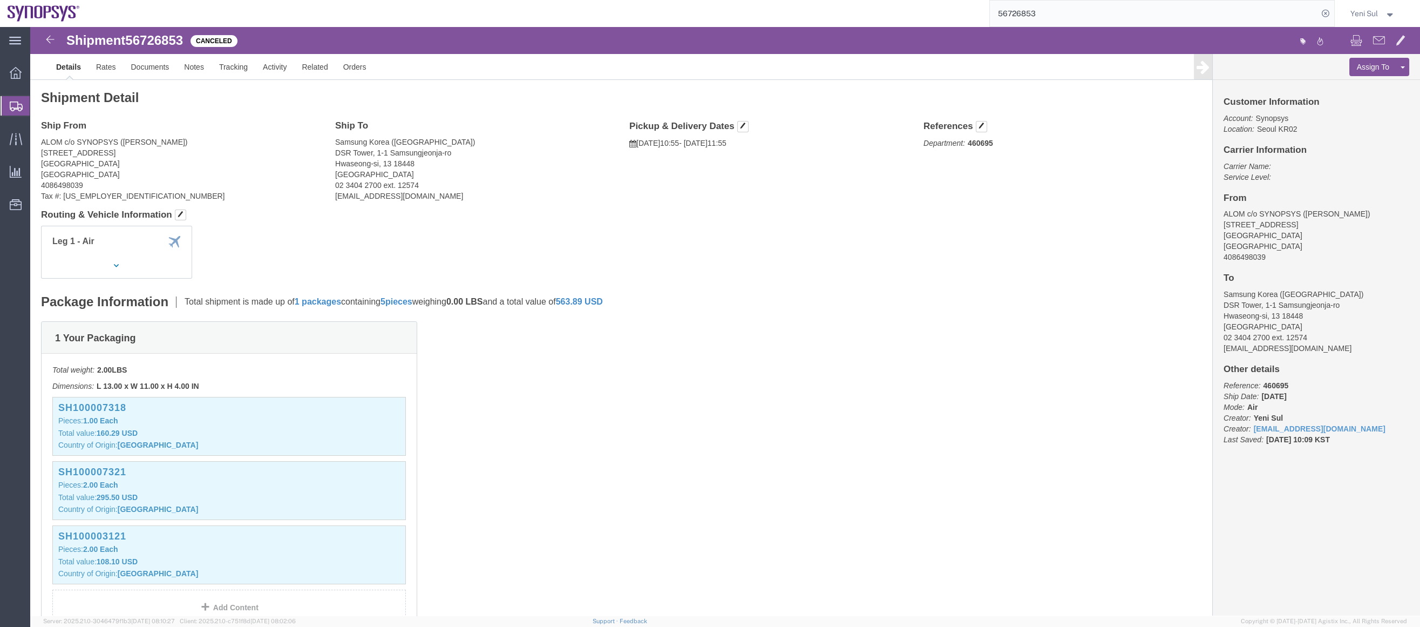
click div "Shipment Detail Ship From ALOM c/o SYNOPSYS (Nirali Trivedi) 48105 Warm Springs…"
click link "Documents"
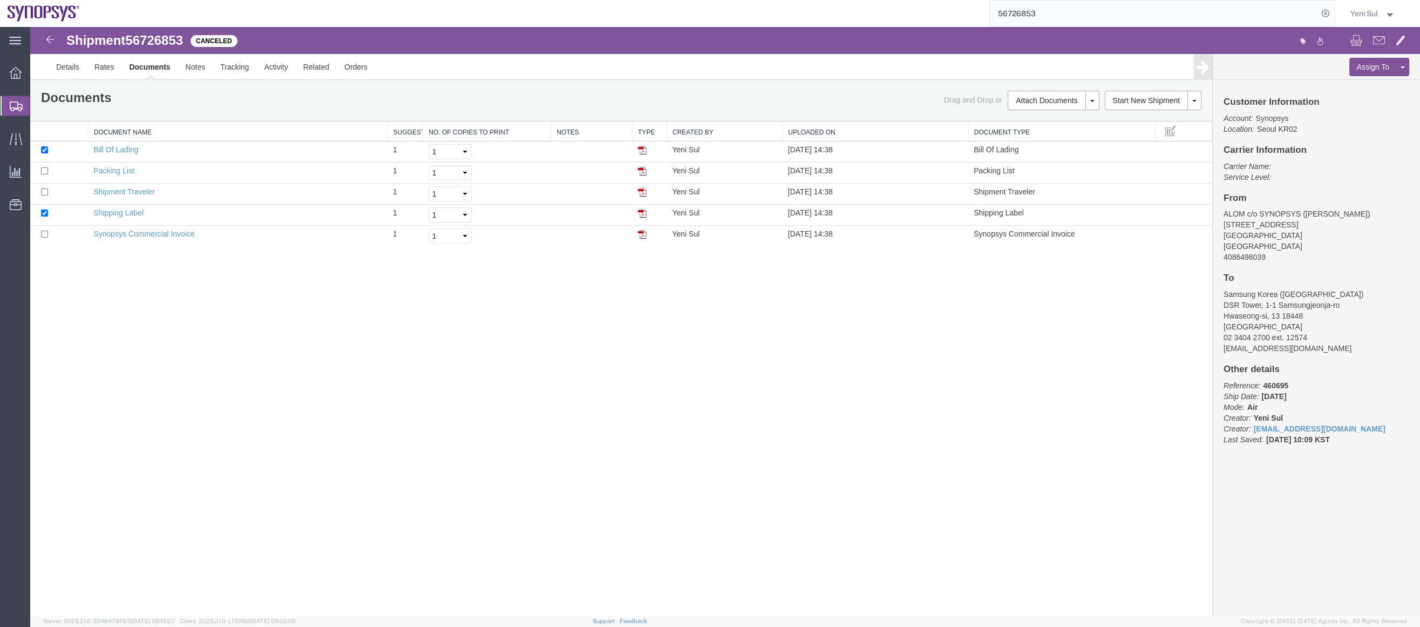
drag, startPoint x: 355, startPoint y: 523, endPoint x: 353, endPoint y: 455, distance: 68.1
click at [356, 520] on div "Shipment 56726853 5 of 5 Canceled Details Rates Documents Notes Tracking Activi…" at bounding box center [725, 321] width 1390 height 588
click at [1038, 170] on link "Regenerate Documents" at bounding box center [1052, 167] width 94 height 16
click at [337, 501] on div "Shipment 56726853 5 of 5 Canceled Details Rates Documents Notes Tracking Activi…" at bounding box center [725, 321] width 1390 height 588
click at [124, 236] on link "Synopsys Commercial Invoice" at bounding box center [143, 233] width 101 height 9
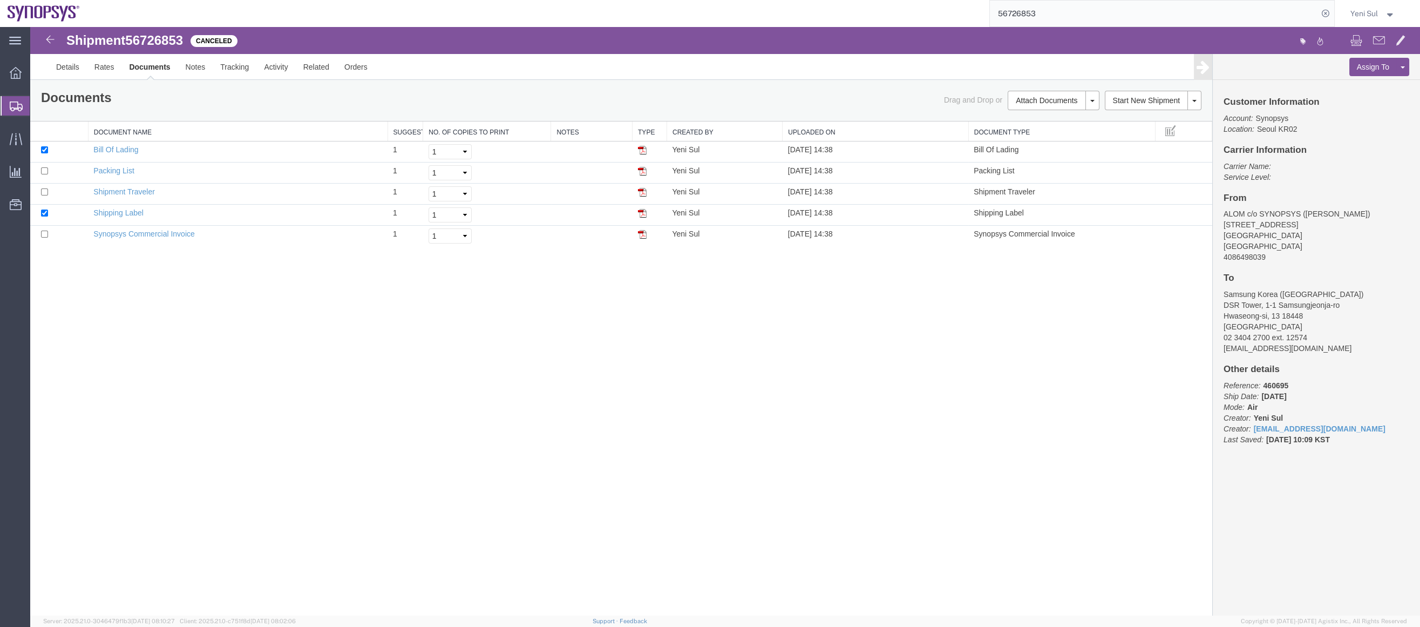
drag, startPoint x: 372, startPoint y: 419, endPoint x: 368, endPoint y: 402, distance: 18.3
click at [372, 416] on div "Shipment 56726853 5 of 5 Canceled Details Rates Documents Notes Tracking Activi…" at bounding box center [725, 321] width 1390 height 588
click at [0, 0] on span "Create Shipment" at bounding box center [0, 0] width 0 height 0
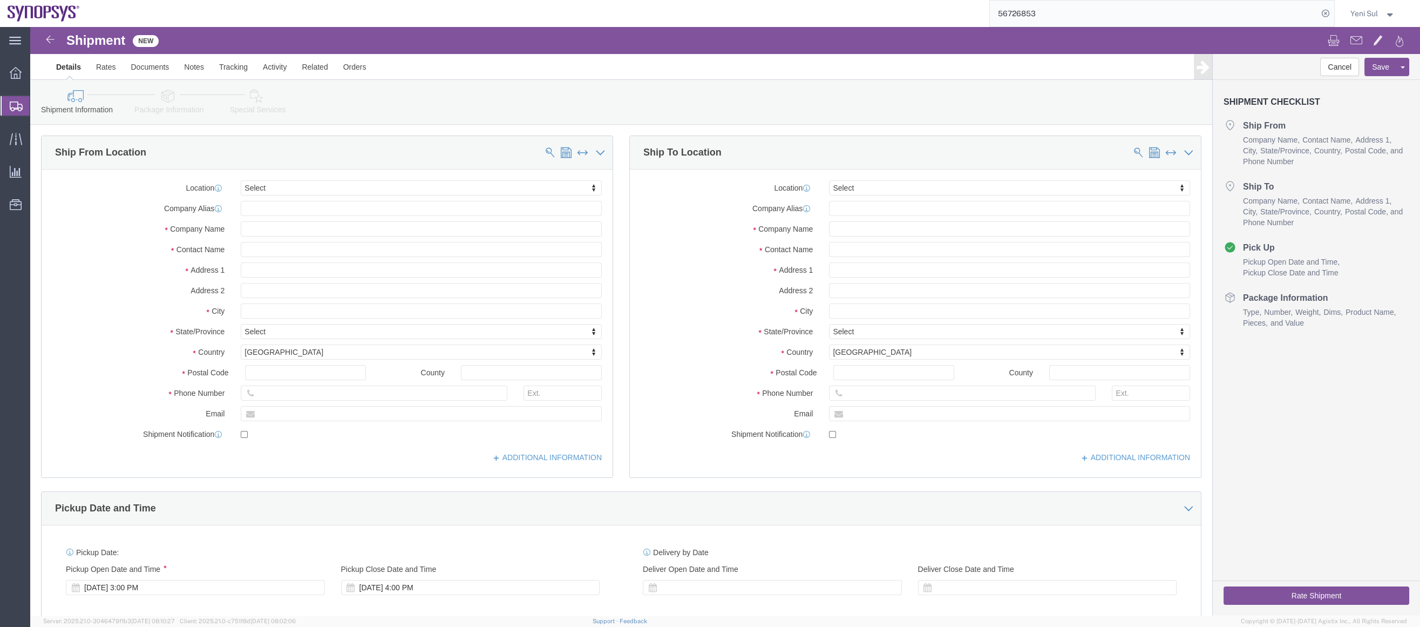
select select
drag, startPoint x: 929, startPoint y: -13, endPoint x: 879, endPoint y: 9, distance: 54.9
click at [878, 0] on html "main_menu Created with Sketch. Collapse Menu Overview Shipments Shipment Manage…" at bounding box center [710, 313] width 1420 height 627
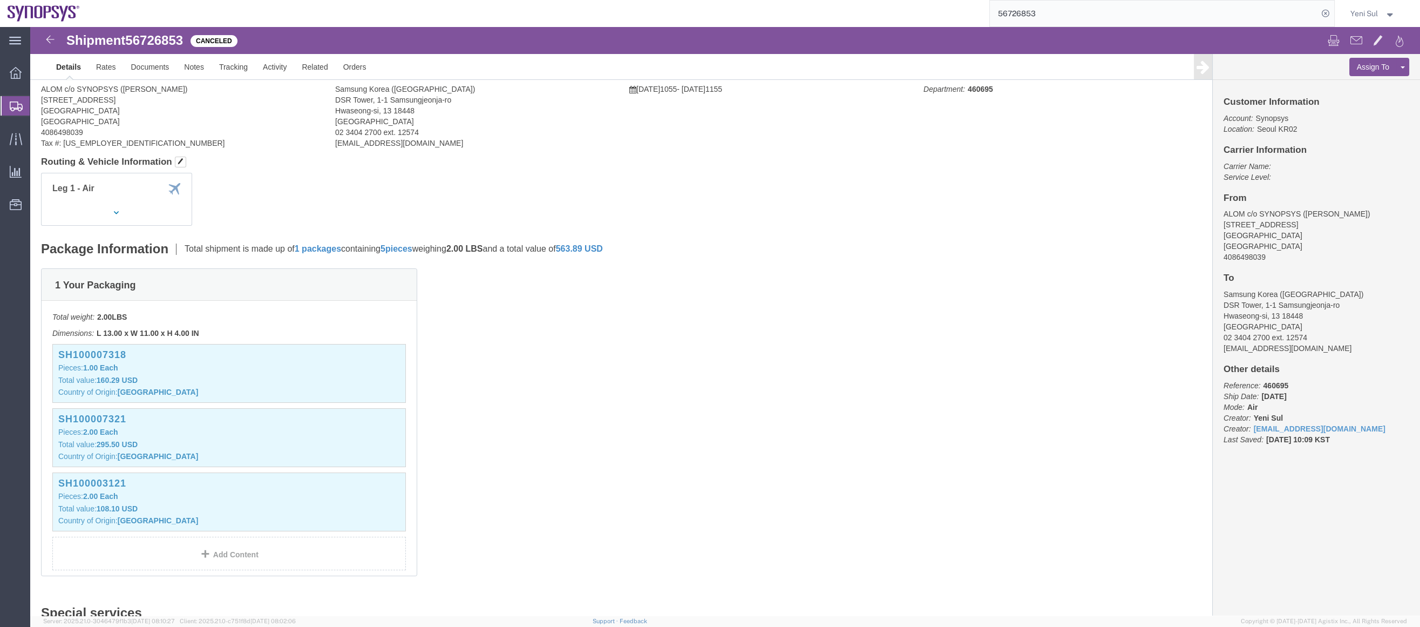
click body "Shipment 56726853 Canceled Details Rates Documents Notes Tracking Activity Rela…"
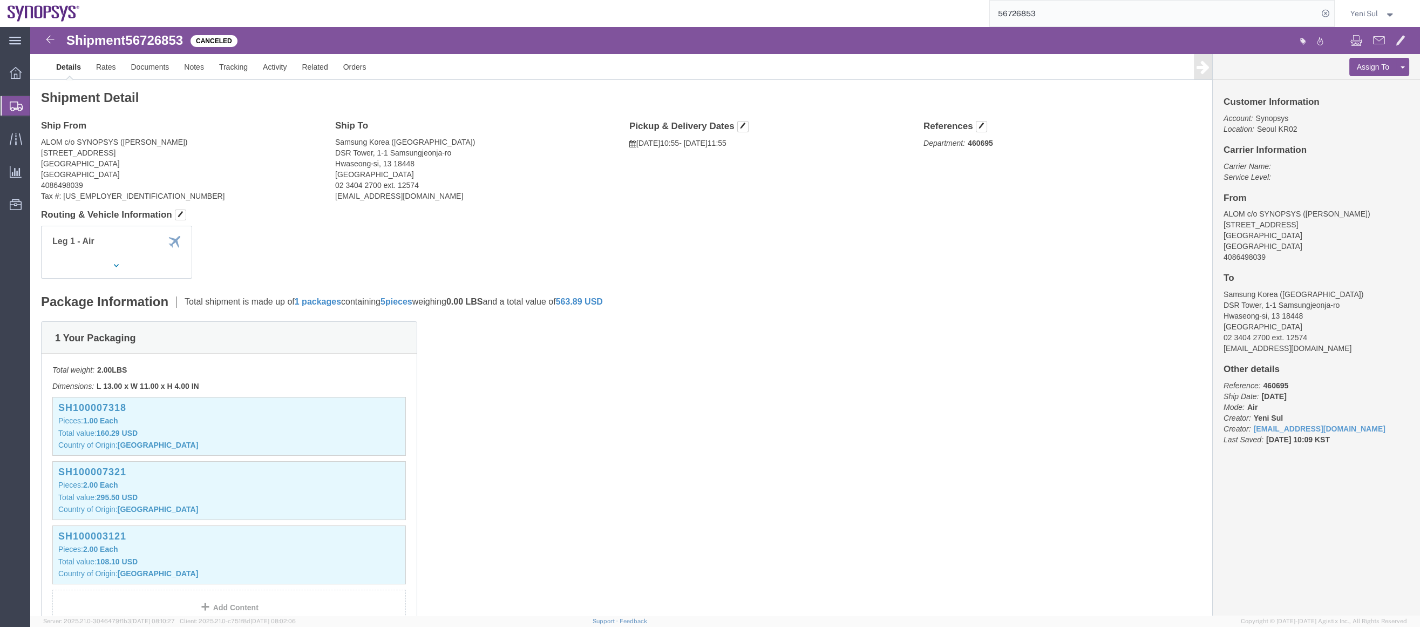
click div "1 Your Packaging Total weight: 2.00 LBS Dimensions: L 13.00 x W 11.00 x H 4.00 …"
click address "ALOM c/o SYNOPSYS (Nirali Trivedi) 48105 Warm Springs Blvd. Fremont, CA 94539 U…"
click div "Leg 1 - Air Vehicle 1: Airplane"
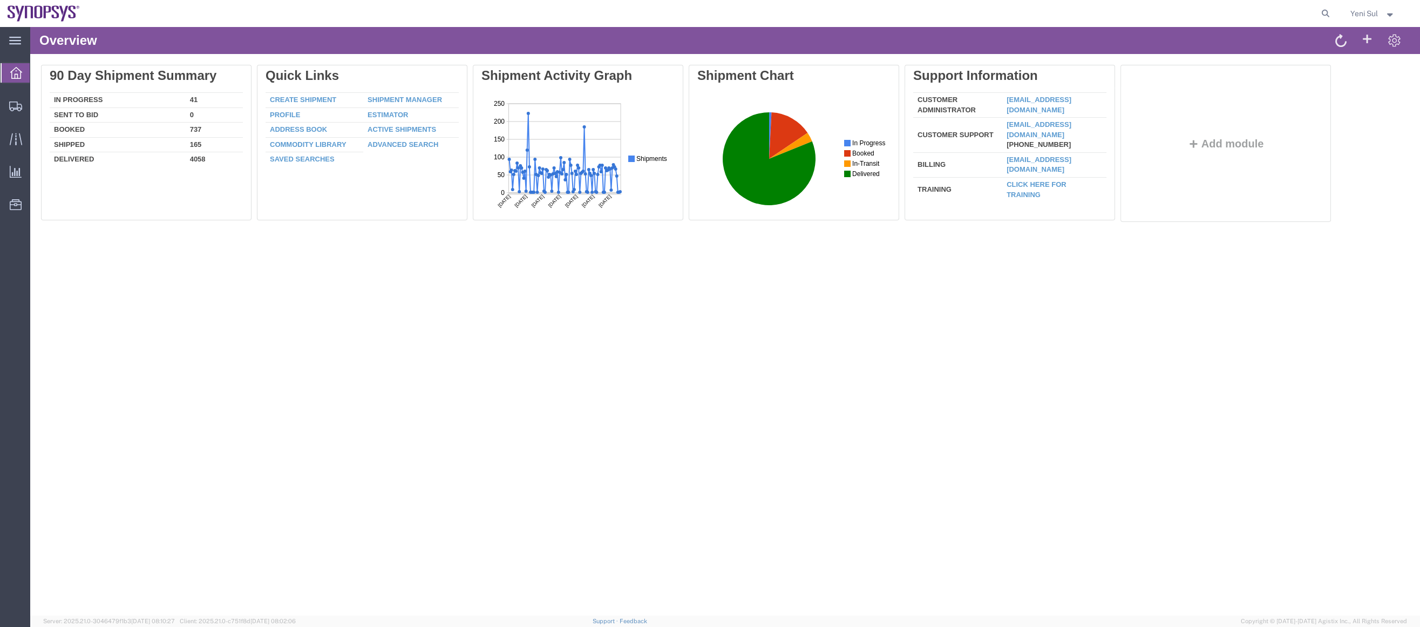
click at [16, 270] on div "main_menu Created with Sketch. Collapse Menu Overview Shipments Shipment Manage…" at bounding box center [15, 327] width 30 height 600
click at [792, 385] on div "Overview Delete 90 Day Shipment Summary In Progress 41 Sent To Bid 0 Booked 737…" at bounding box center [725, 321] width 1390 height 588
click at [0, 0] on span "Shipment Manager" at bounding box center [0, 0] width 0 height 0
drag, startPoint x: 42, startPoint y: 266, endPoint x: 41, endPoint y: 125, distance: 140.9
click at [42, 261] on div "Overview Delete 90 Day Shipment Summary In Progress 41 Sent To Bid 0 Booked 737…" at bounding box center [725, 321] width 1390 height 588
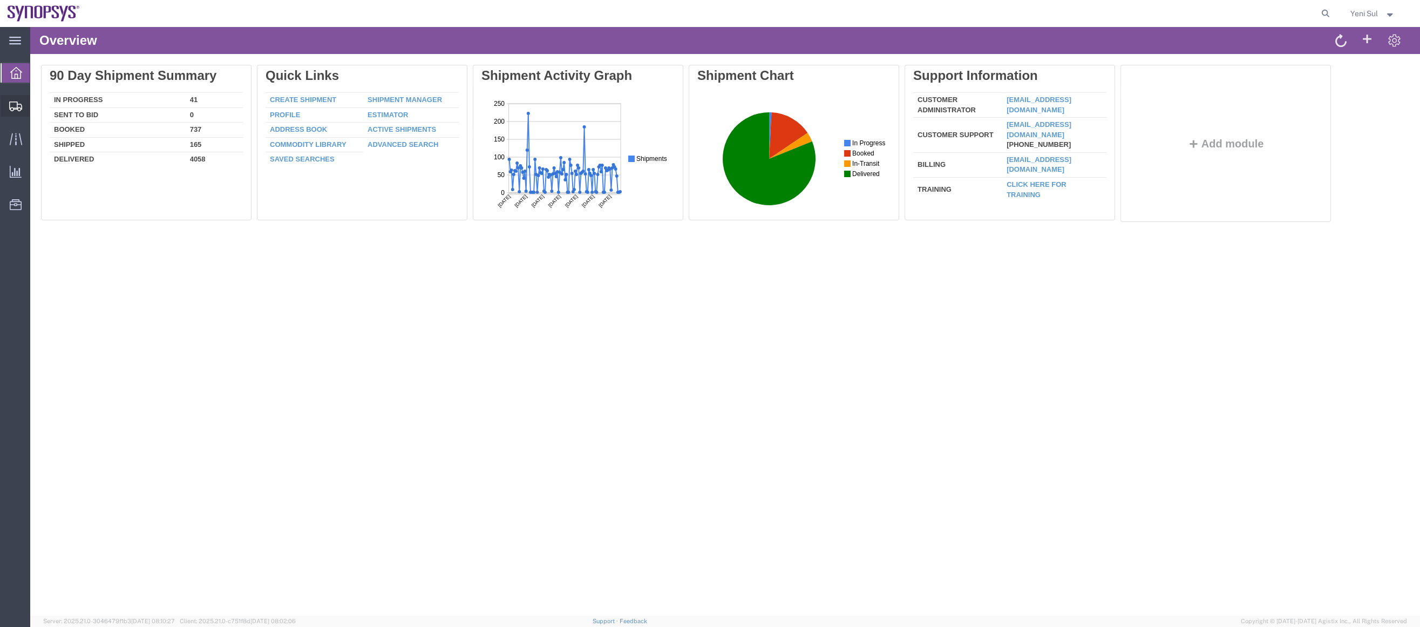
click at [0, 0] on span "Shipment Manager" at bounding box center [0, 0] width 0 height 0
